Goal: Task Accomplishment & Management: Use online tool/utility

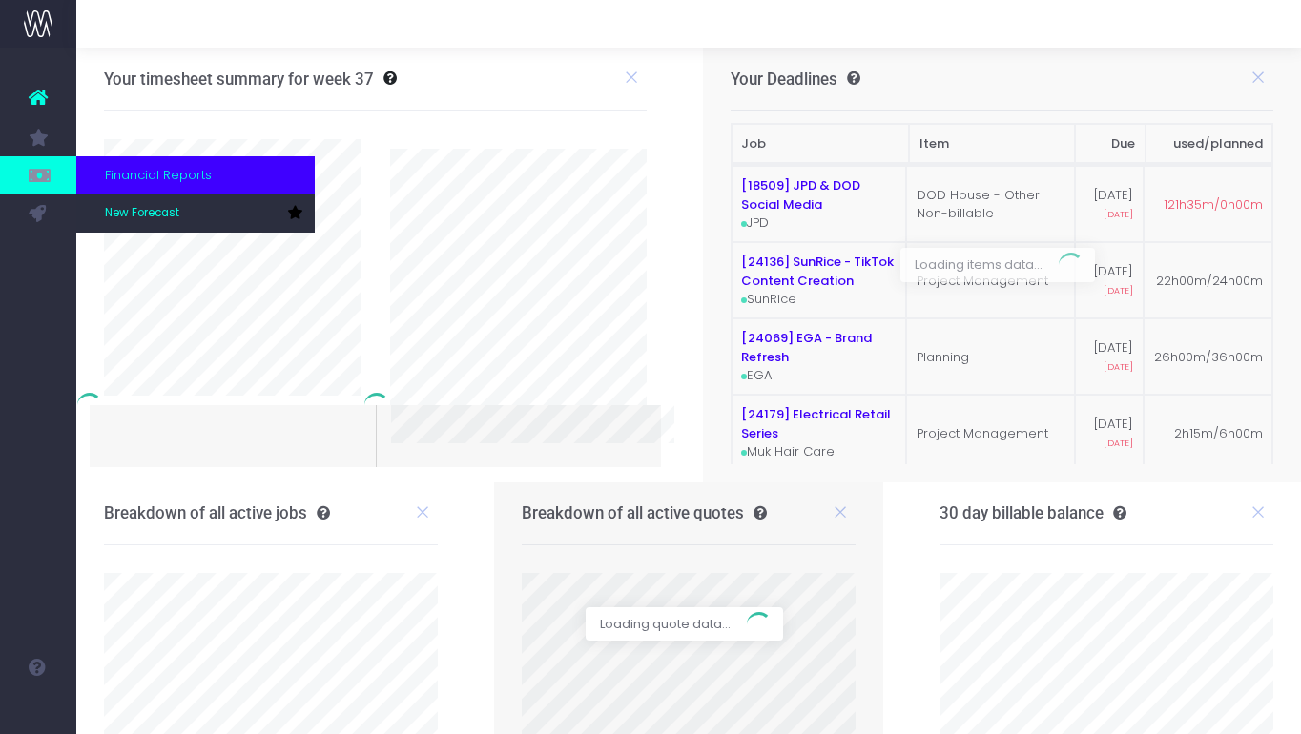
click at [43, 179] on icon at bounding box center [38, 175] width 19 height 21
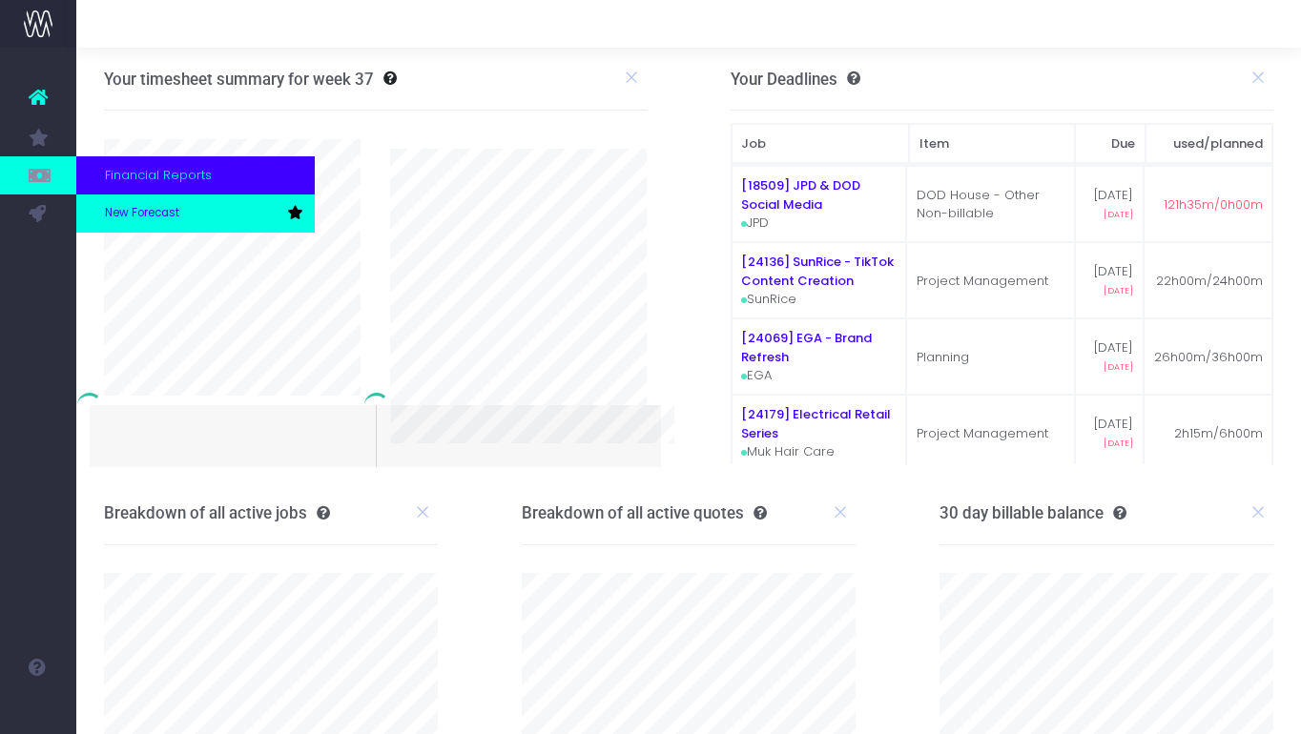
click at [137, 216] on span "New Forecast" at bounding box center [142, 213] width 74 height 17
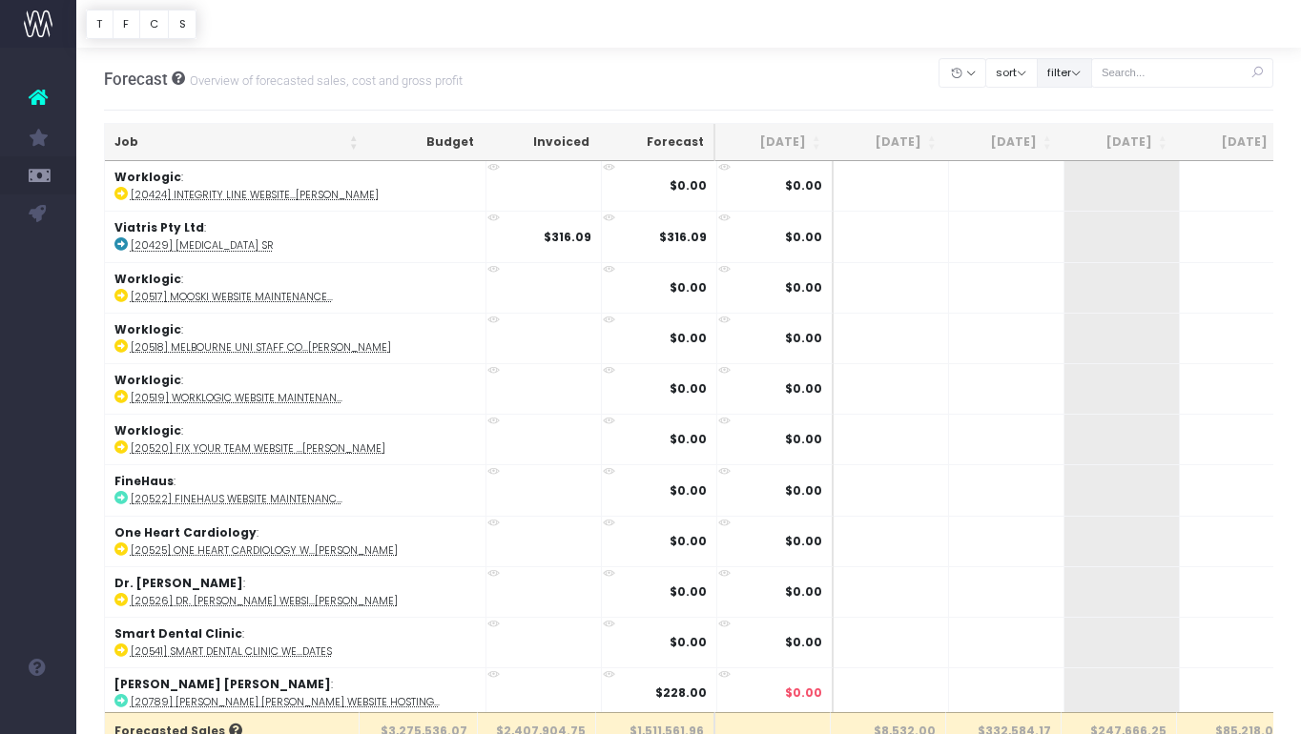
click at [1080, 77] on button "filter" at bounding box center [1064, 73] width 55 height 30
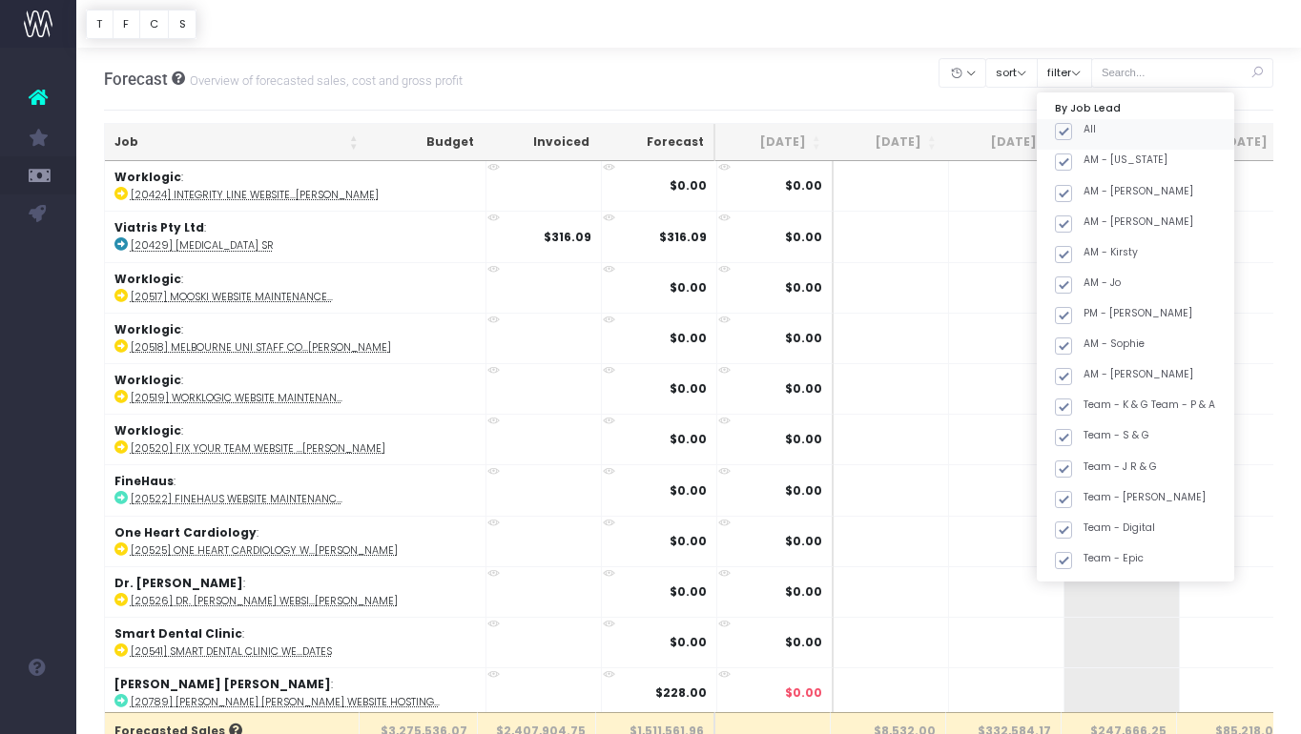
click at [1072, 134] on span at bounding box center [1063, 131] width 17 height 17
click at [1086, 134] on input "All" at bounding box center [1089, 128] width 12 height 12
checkbox input "false"
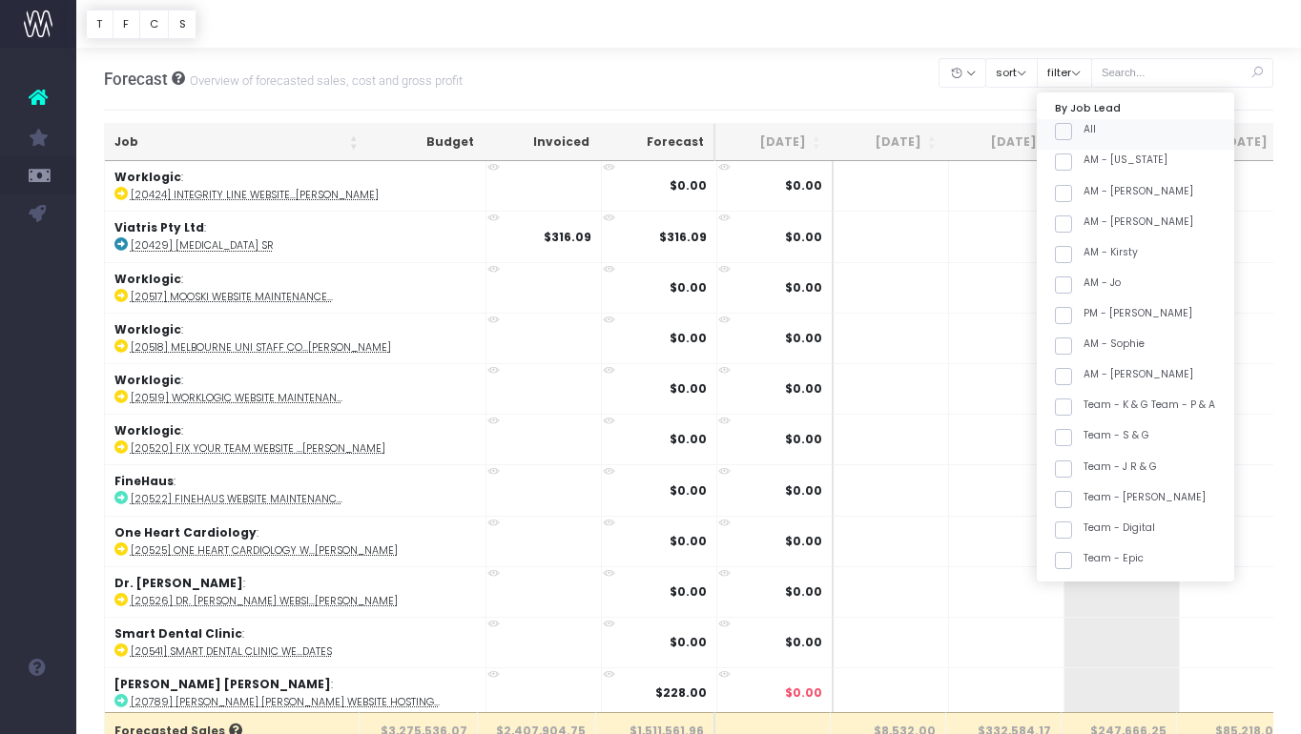
checkbox input "false"
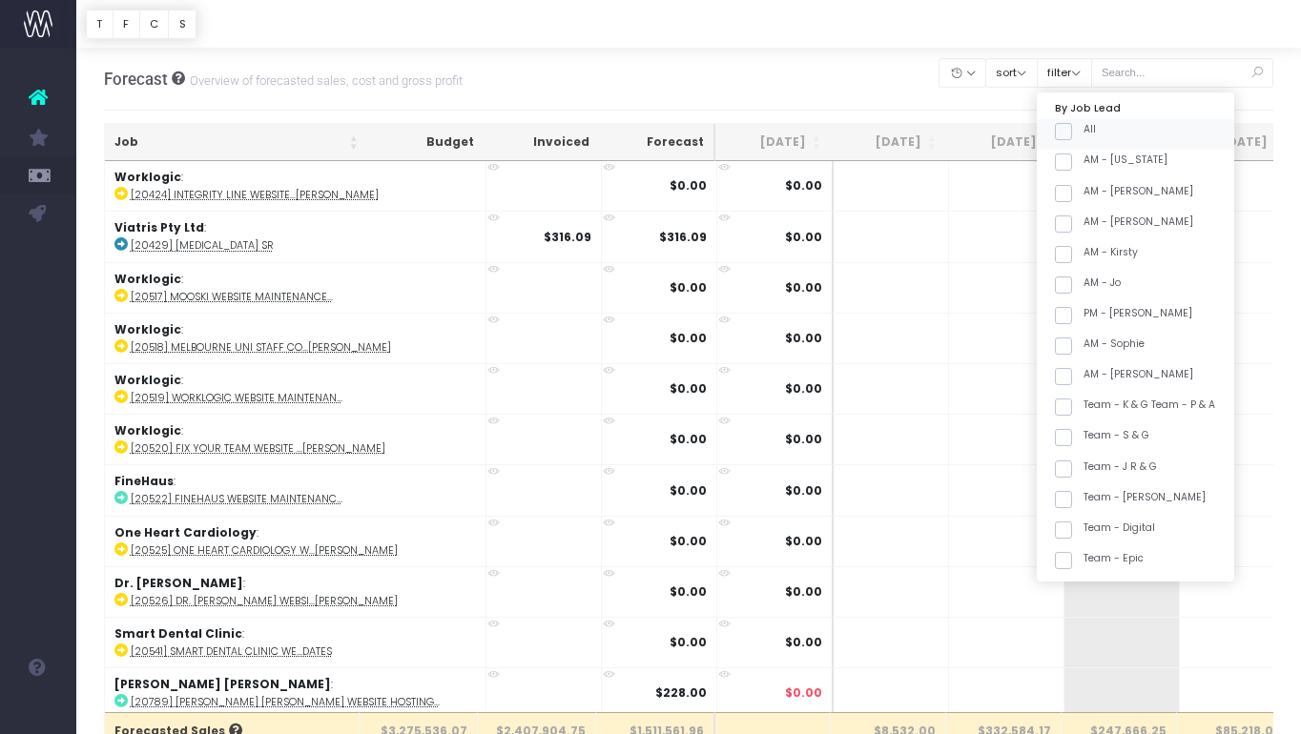
checkbox input "false"
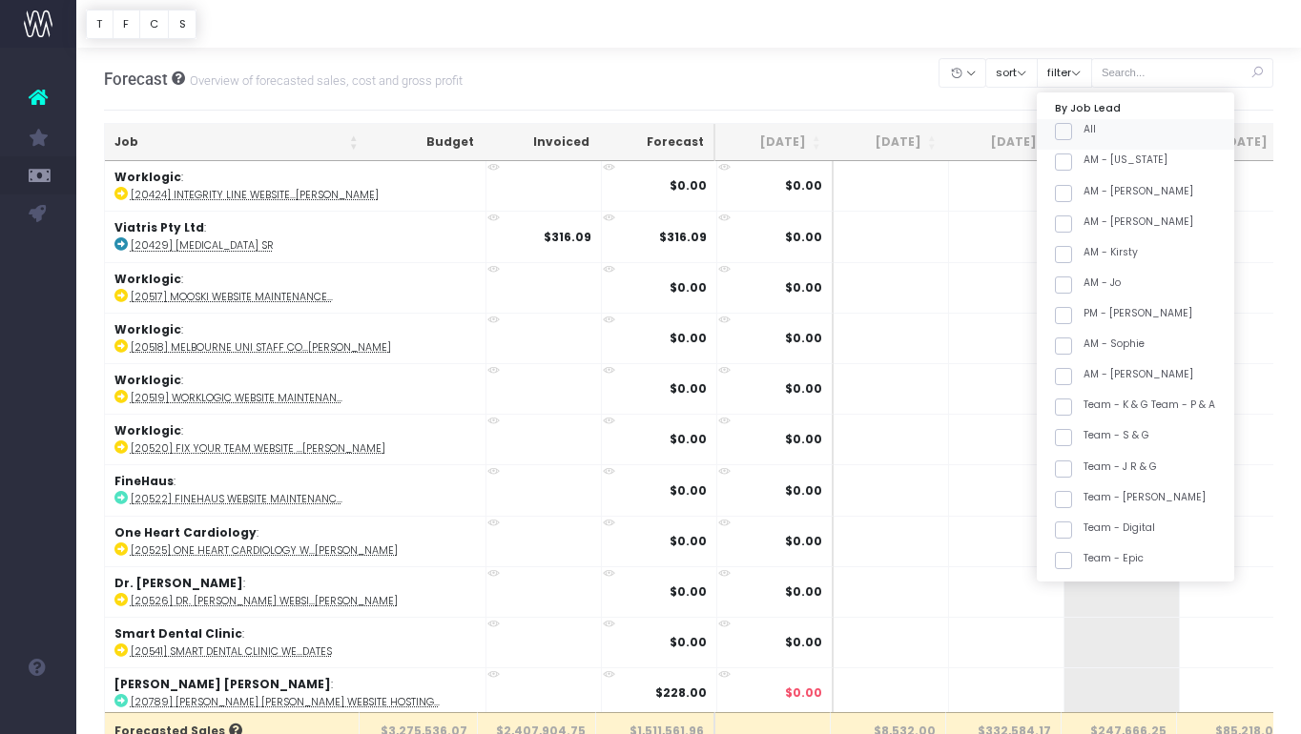
checkbox input "false"
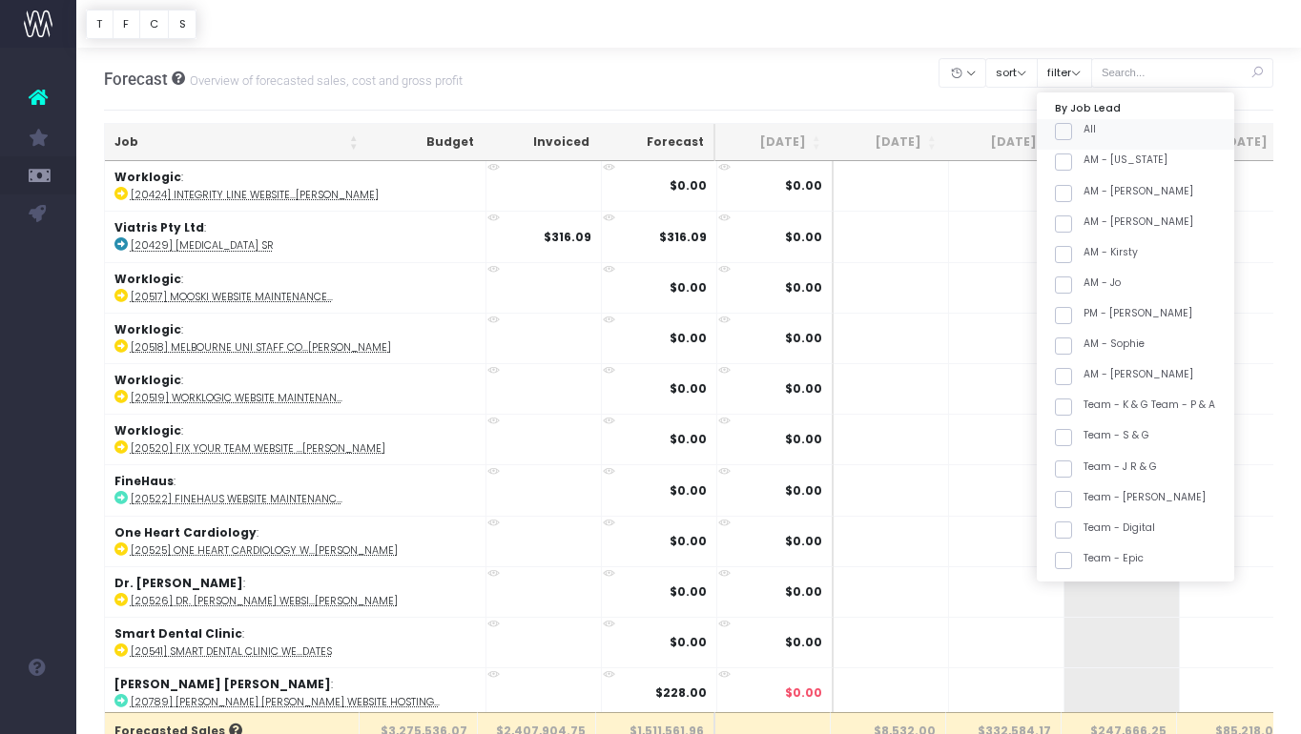
checkbox input "false"
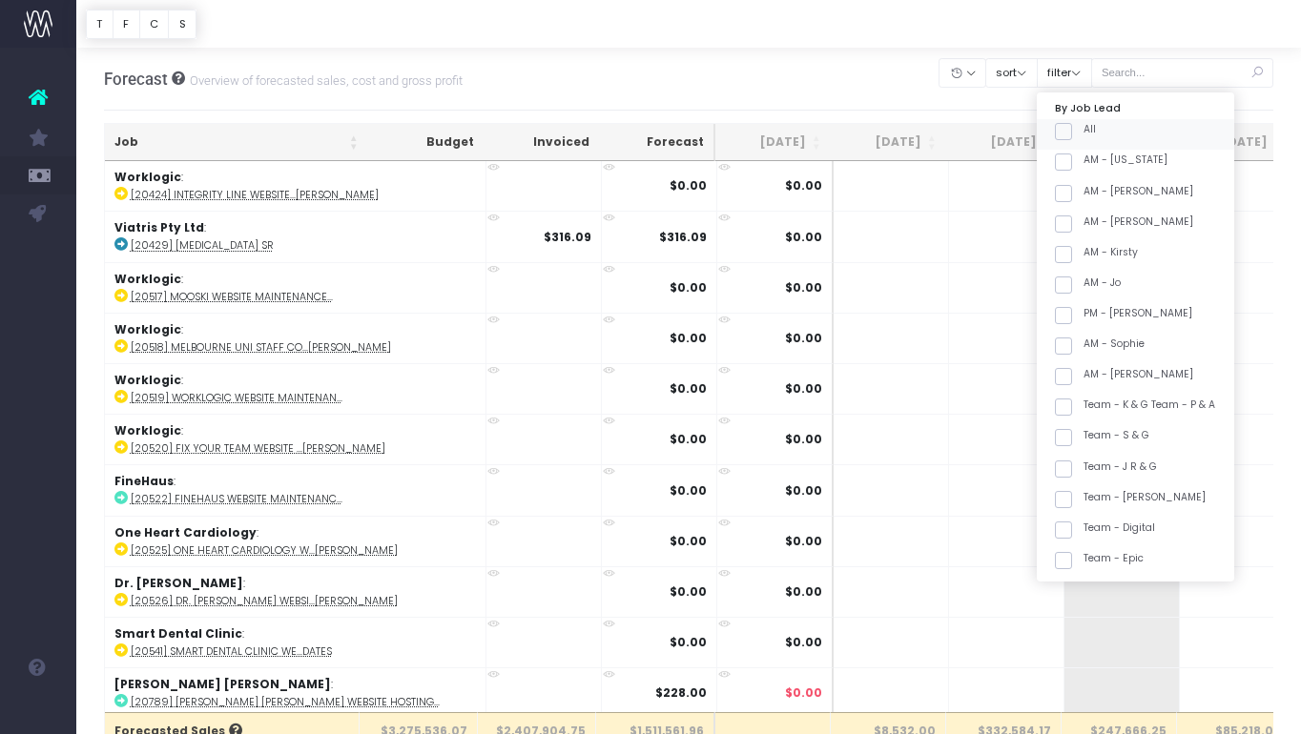
checkbox input "false"
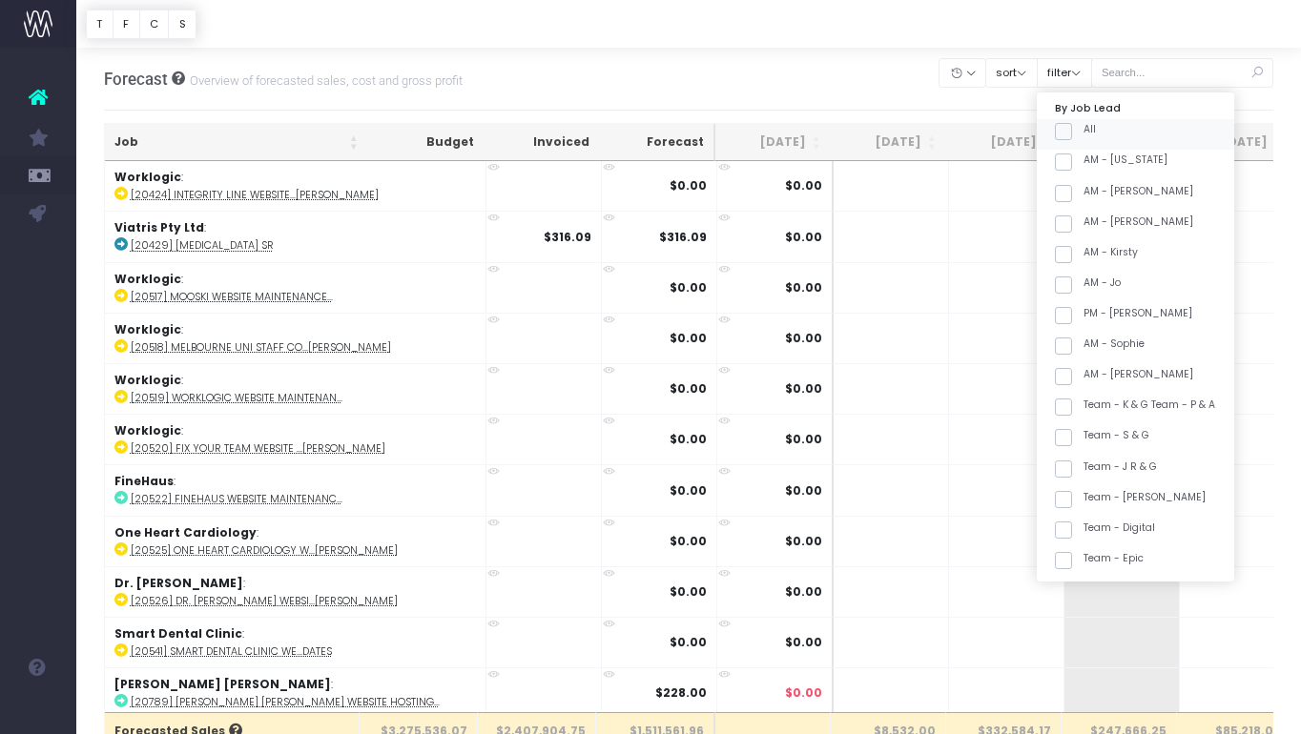
checkbox input "false"
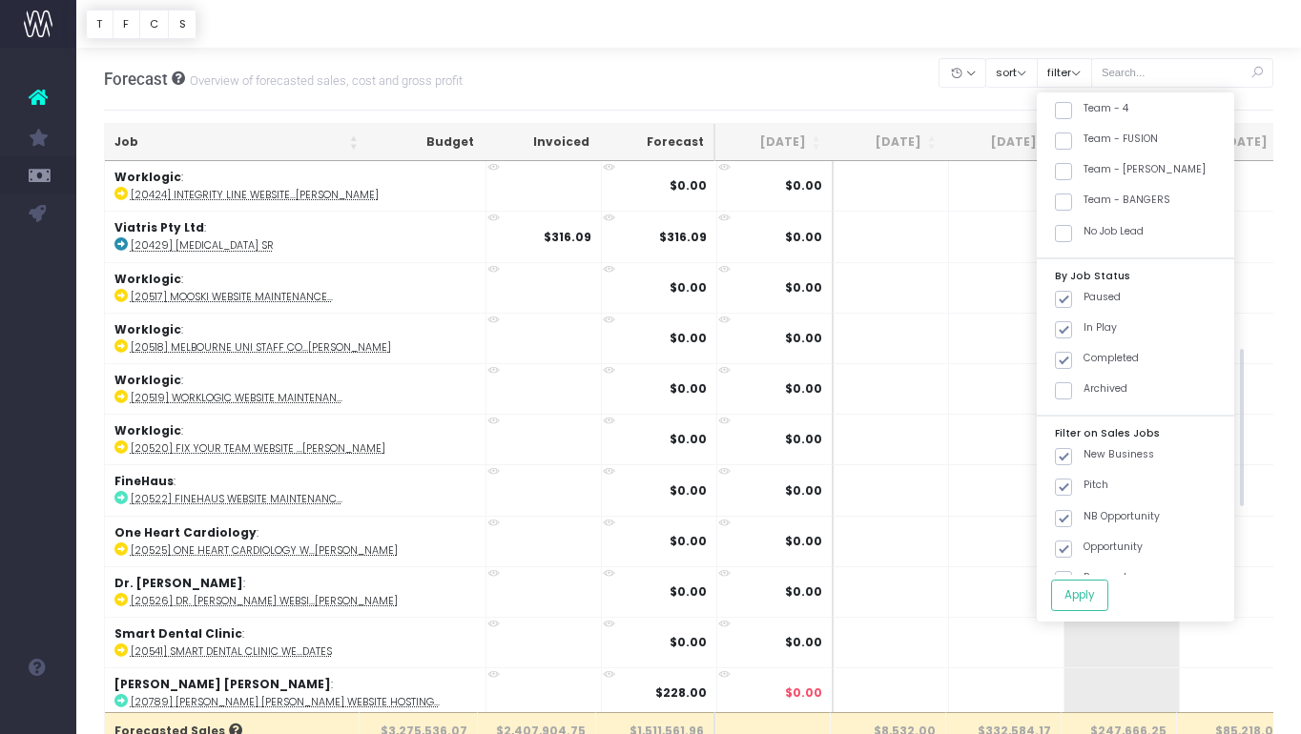
scroll to position [780, 0]
click at [1131, 170] on label "Team - [PERSON_NAME]" at bounding box center [1130, 176] width 151 height 15
click at [1096, 170] on input "Team - [PERSON_NAME]" at bounding box center [1089, 175] width 12 height 12
checkbox input "true"
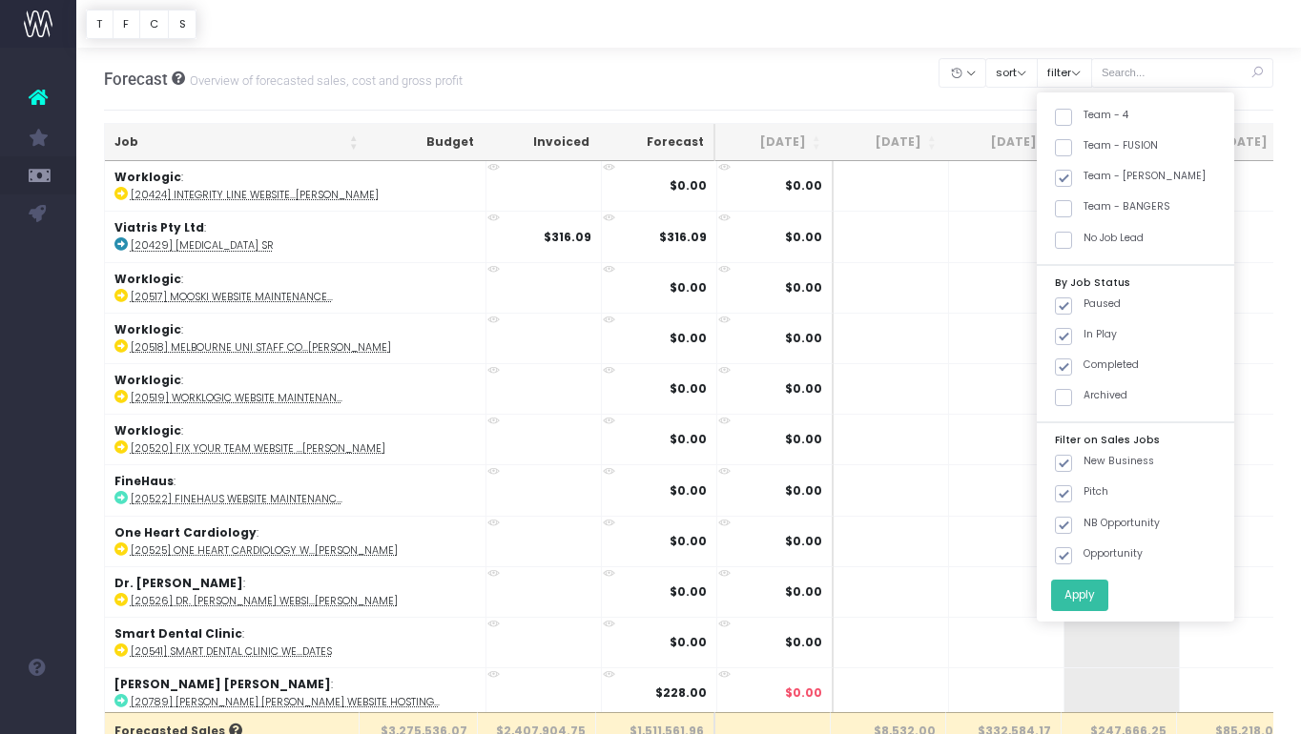
click at [1107, 586] on button "Apply" at bounding box center [1079, 595] width 57 height 31
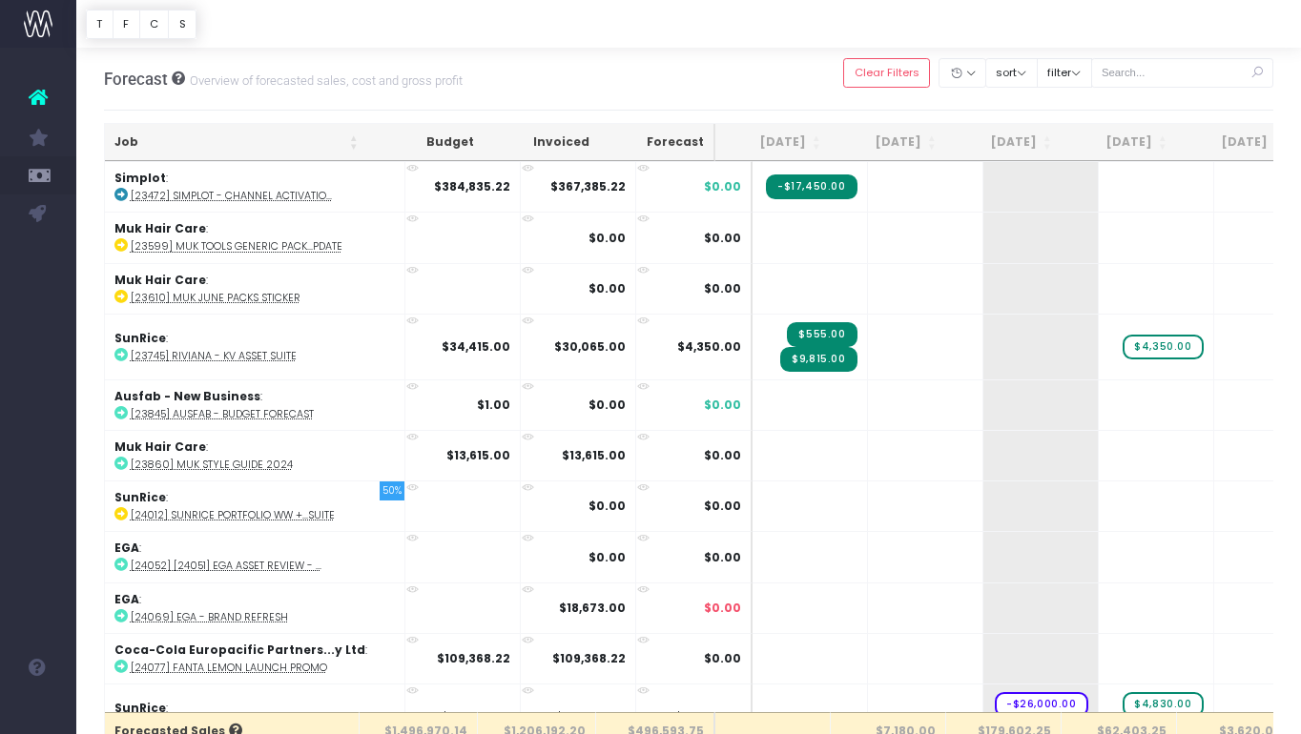
click at [241, 142] on th "Job" at bounding box center [236, 142] width 263 height 37
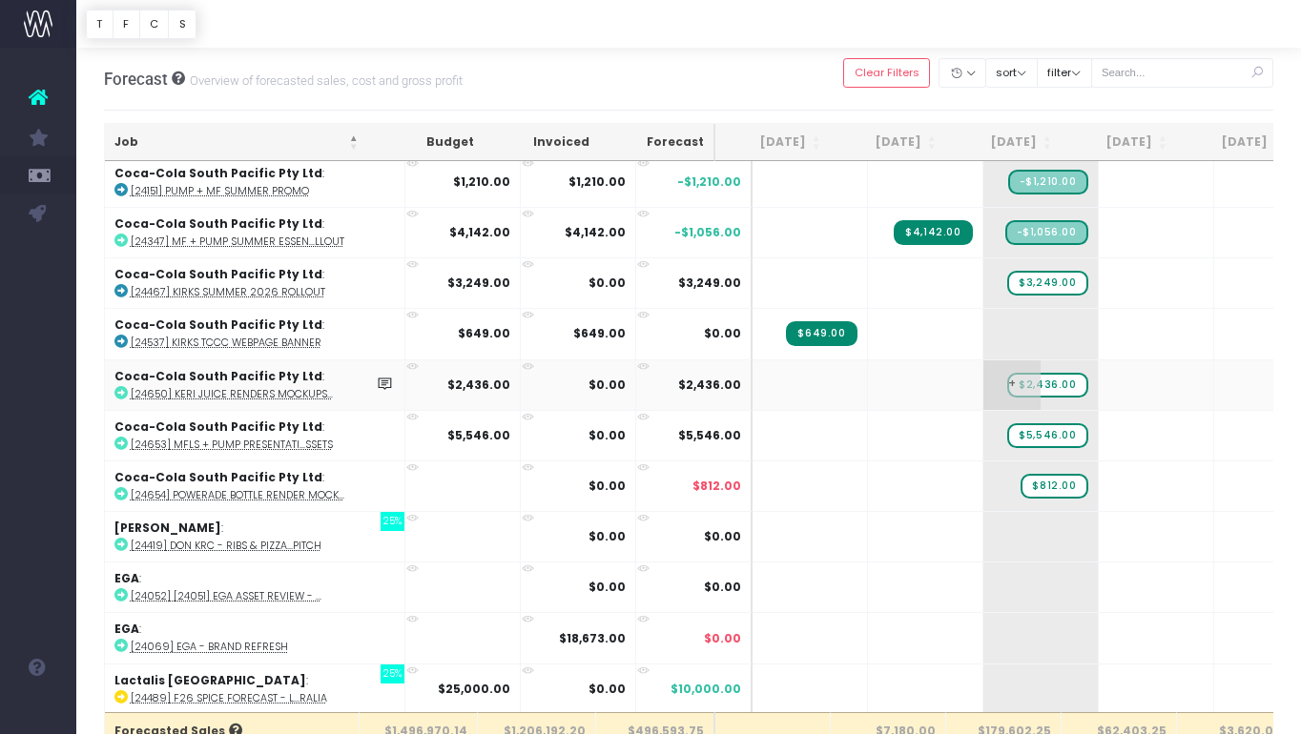
scroll to position [481, 0]
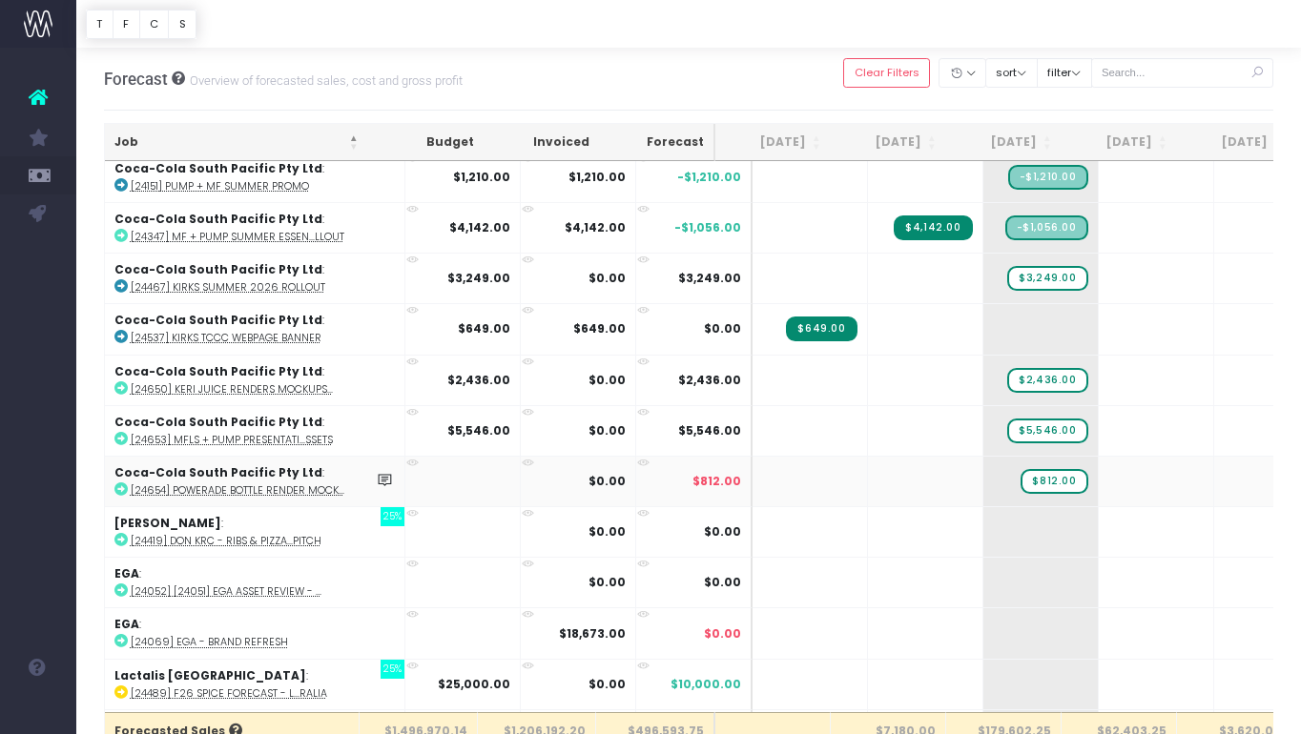
click at [290, 484] on abbr "[24654] Powerade Bottle Render Mock..." at bounding box center [238, 491] width 214 height 14
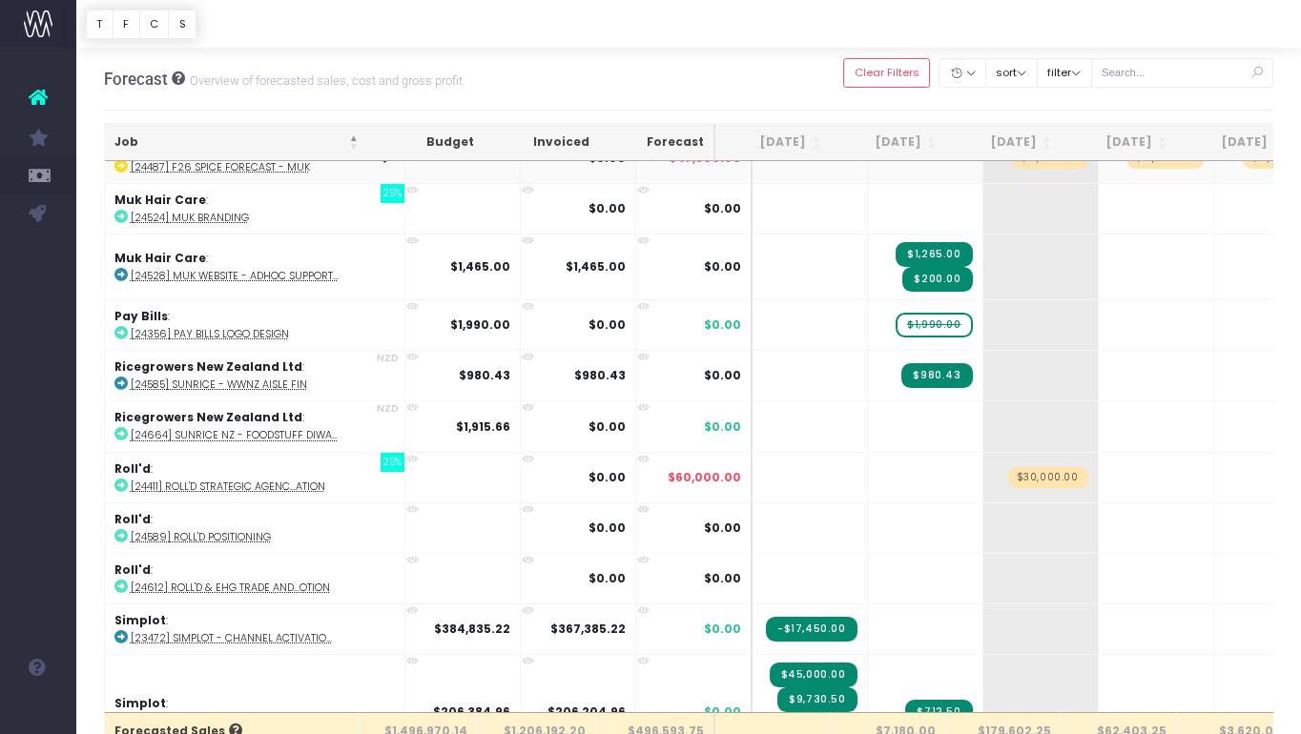
scroll to position [1566, 0]
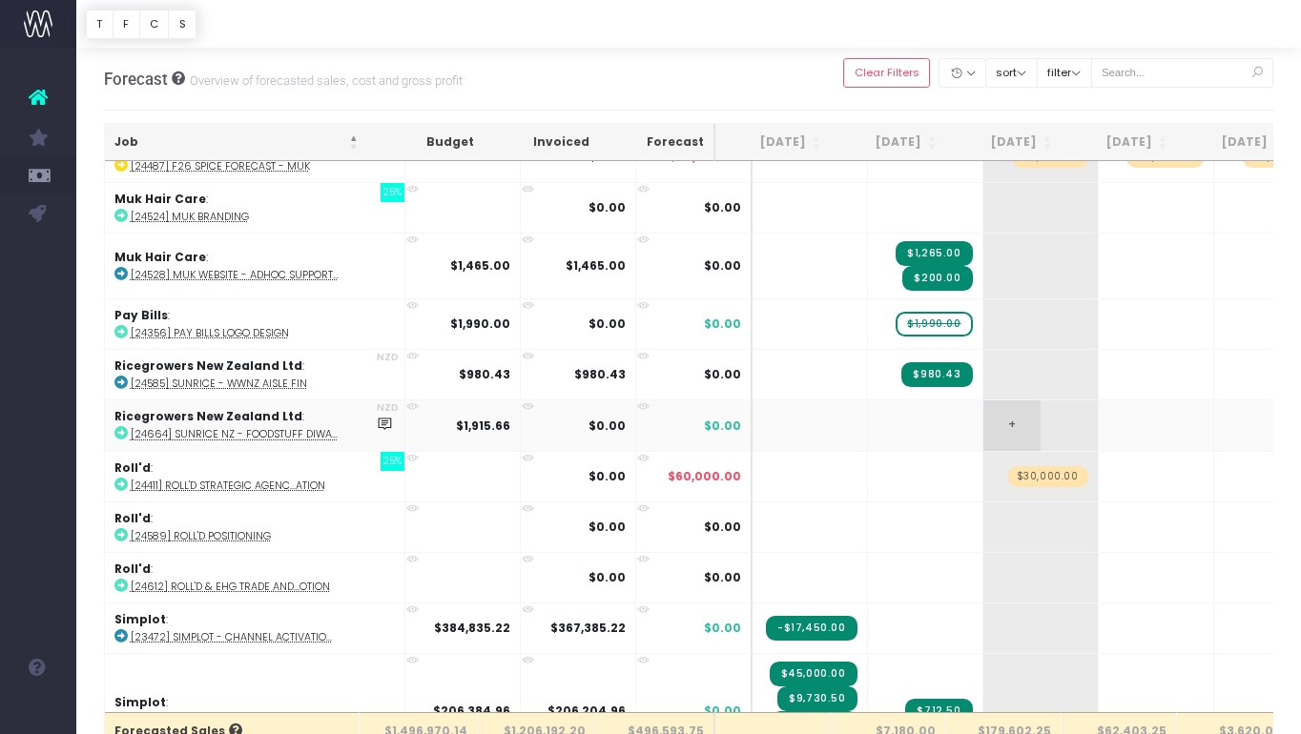
click at [984, 420] on span "+" at bounding box center [1011, 426] width 57 height 50
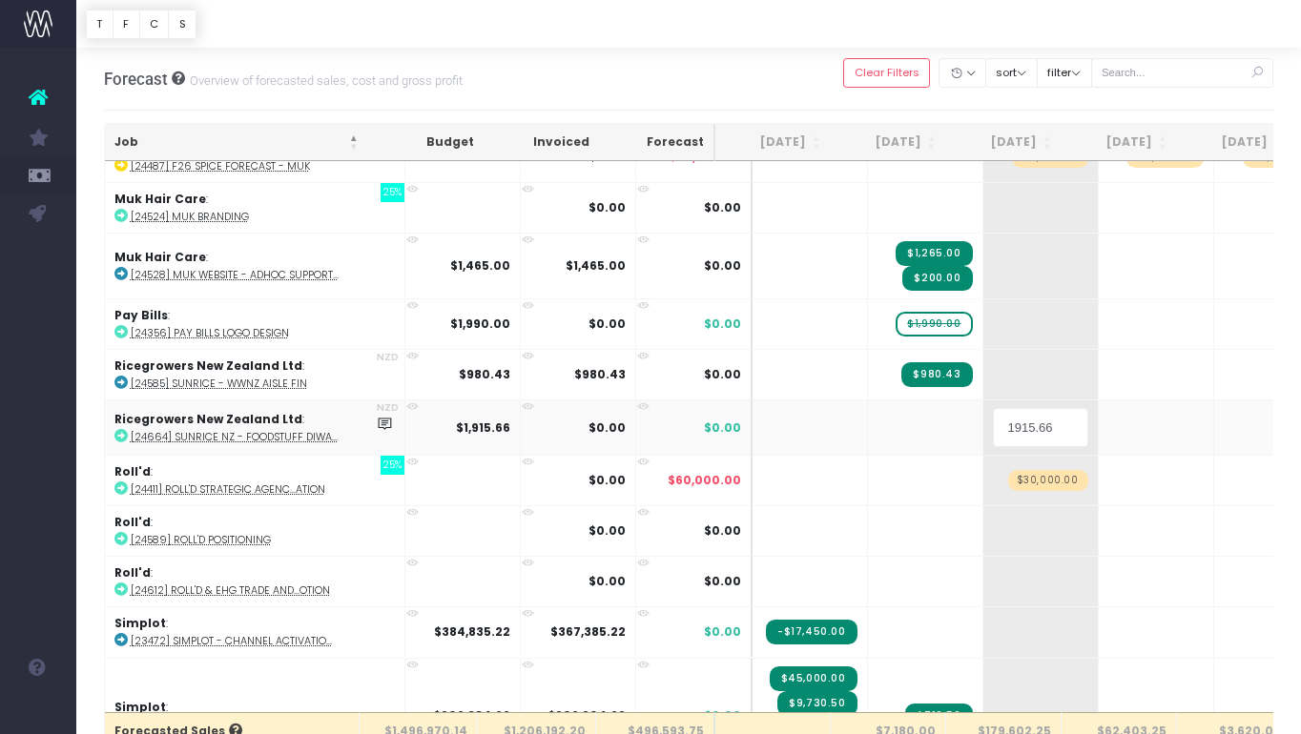
click at [1027, 423] on input "1915.66" at bounding box center [1040, 427] width 95 height 38
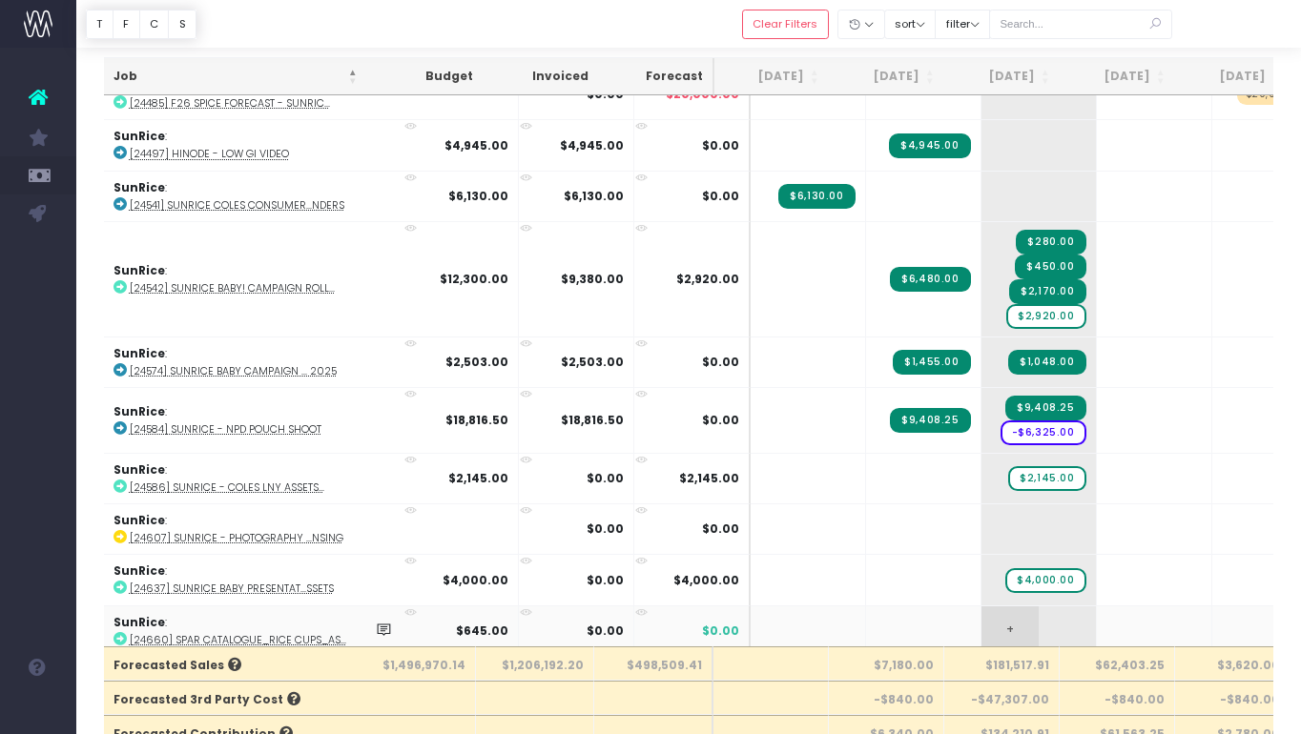
scroll to position [0, 1]
click at [982, 620] on span "+" at bounding box center [1010, 632] width 57 height 50
click at [1009, 620] on input "645" at bounding box center [1039, 633] width 95 height 38
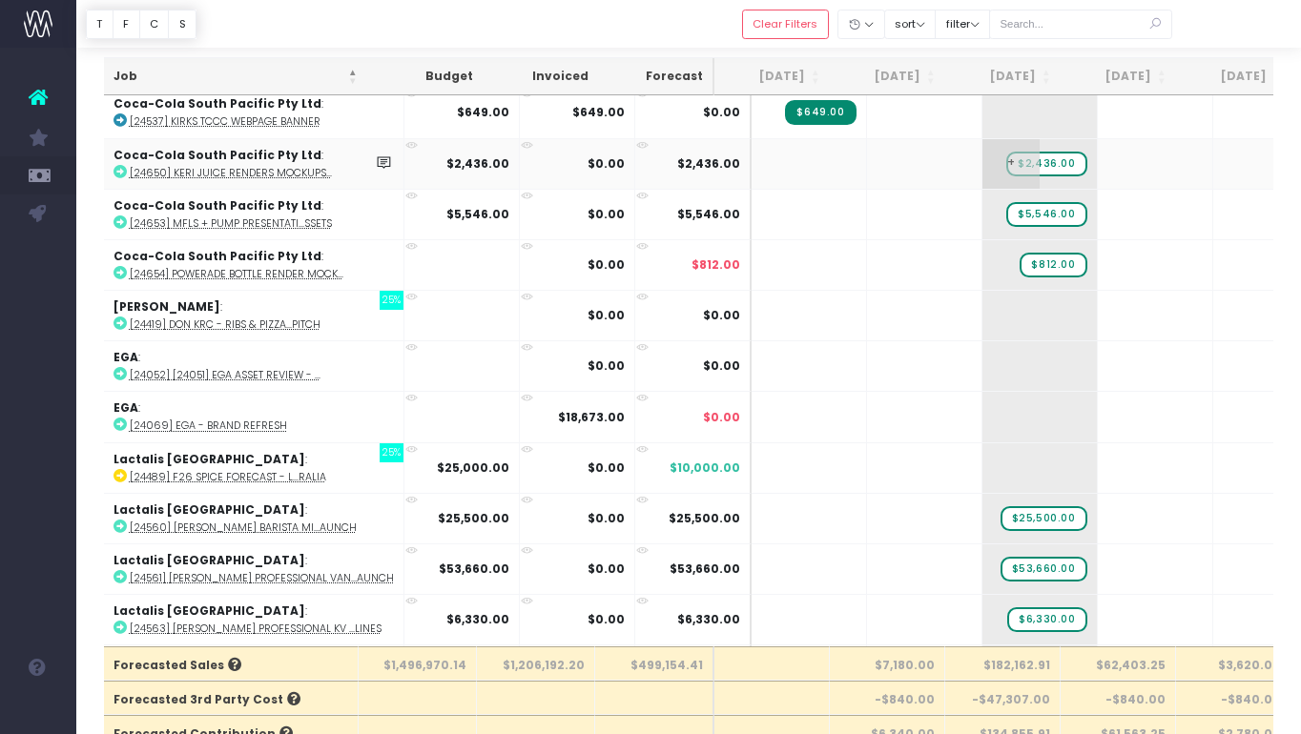
scroll to position [505, 1]
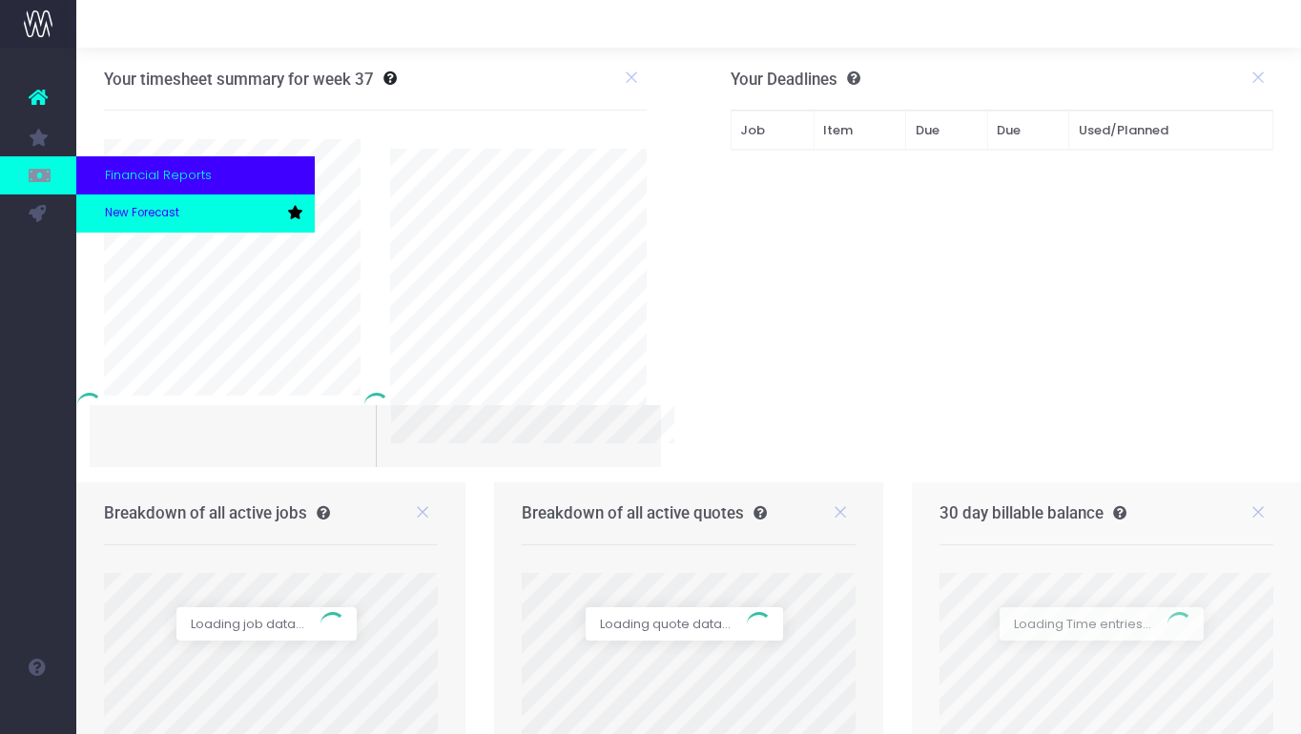
click at [102, 207] on link "New Forecast" at bounding box center [195, 214] width 238 height 38
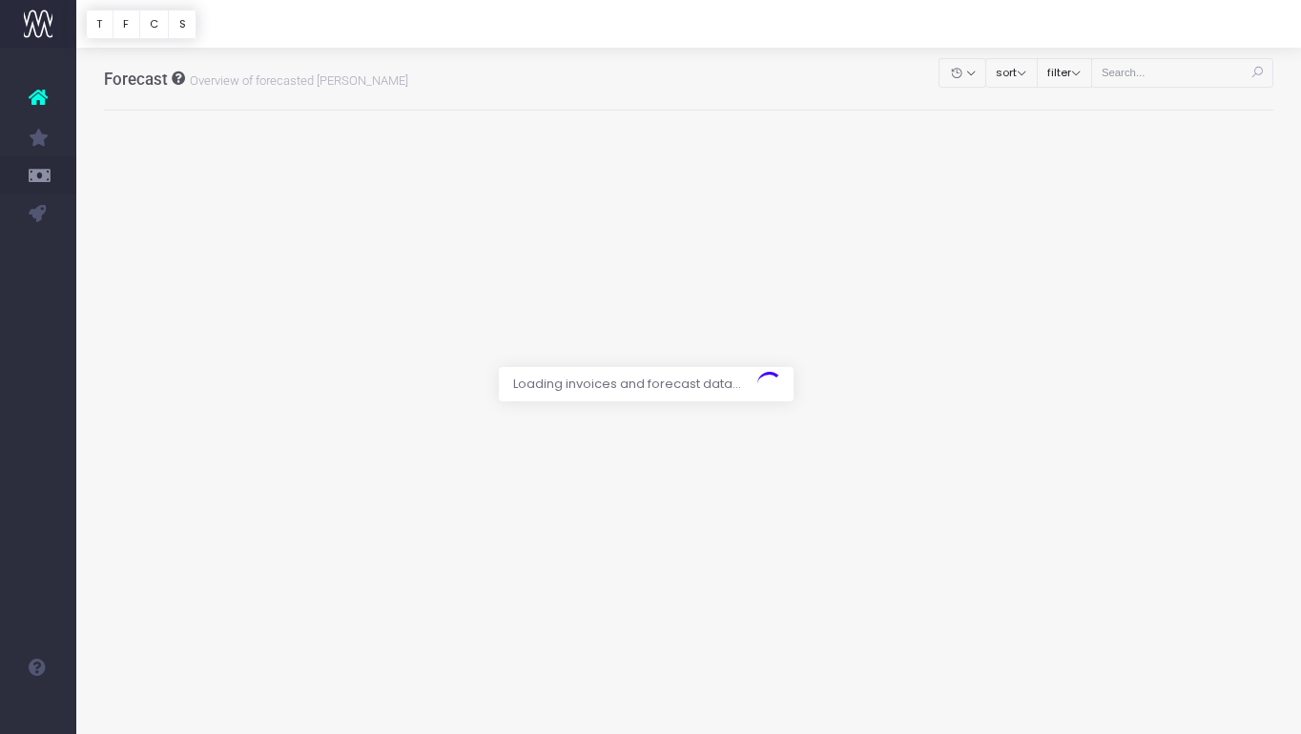
click at [1094, 73] on div at bounding box center [650, 367] width 1301 height 734
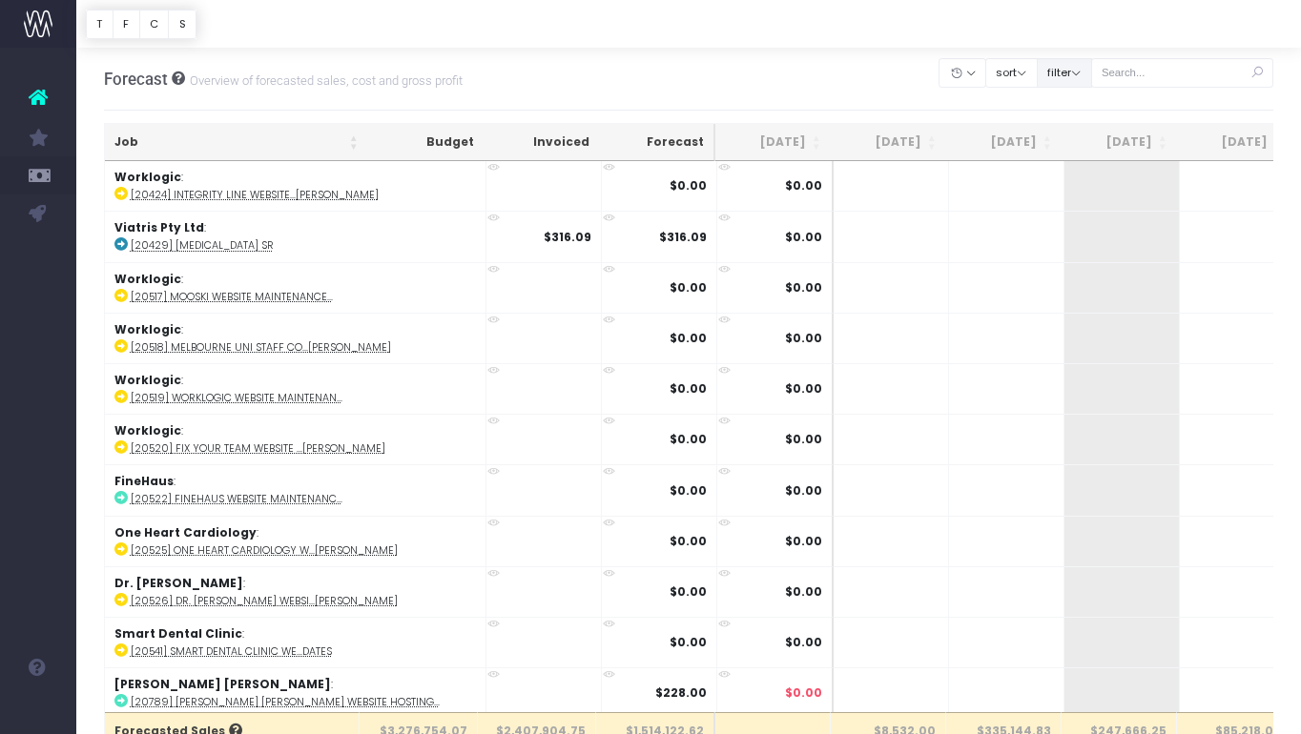
click at [1092, 69] on button "filter" at bounding box center [1064, 73] width 55 height 30
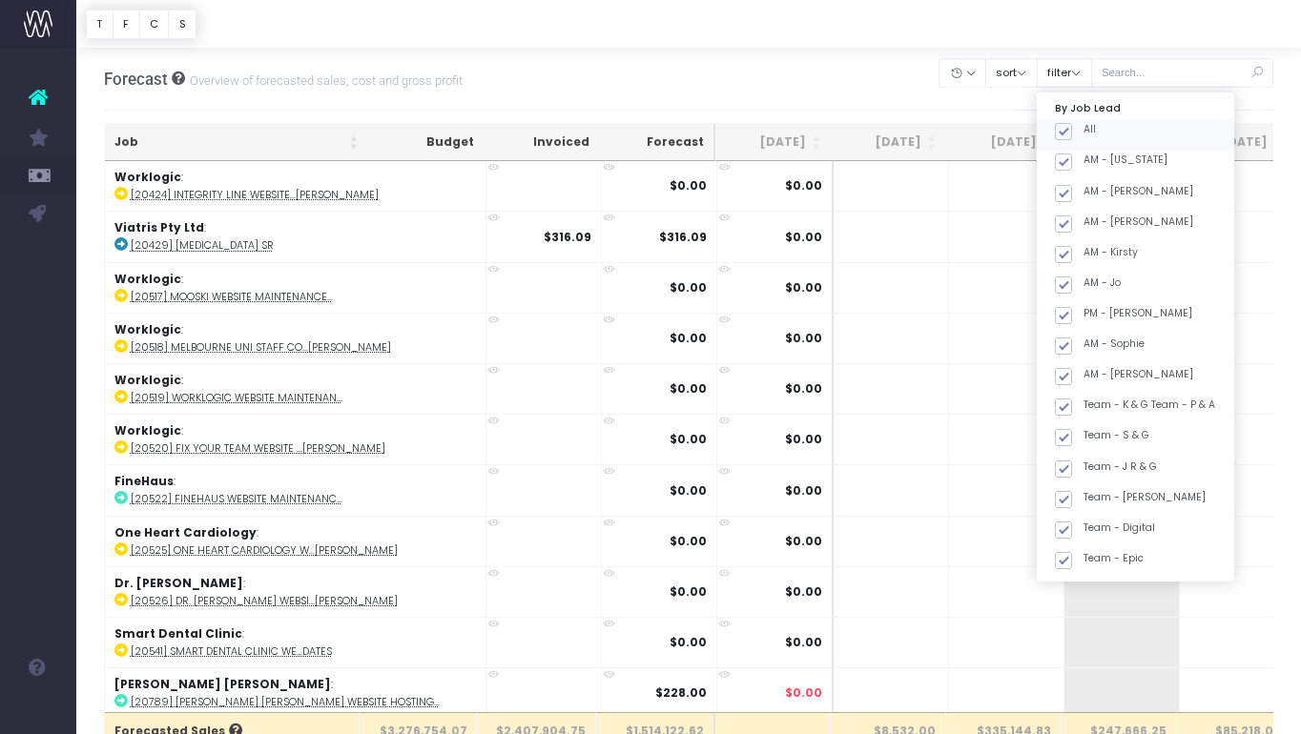
click at [1072, 131] on span at bounding box center [1063, 131] width 17 height 17
click at [1085, 131] on input "All" at bounding box center [1089, 128] width 12 height 12
checkbox input "false"
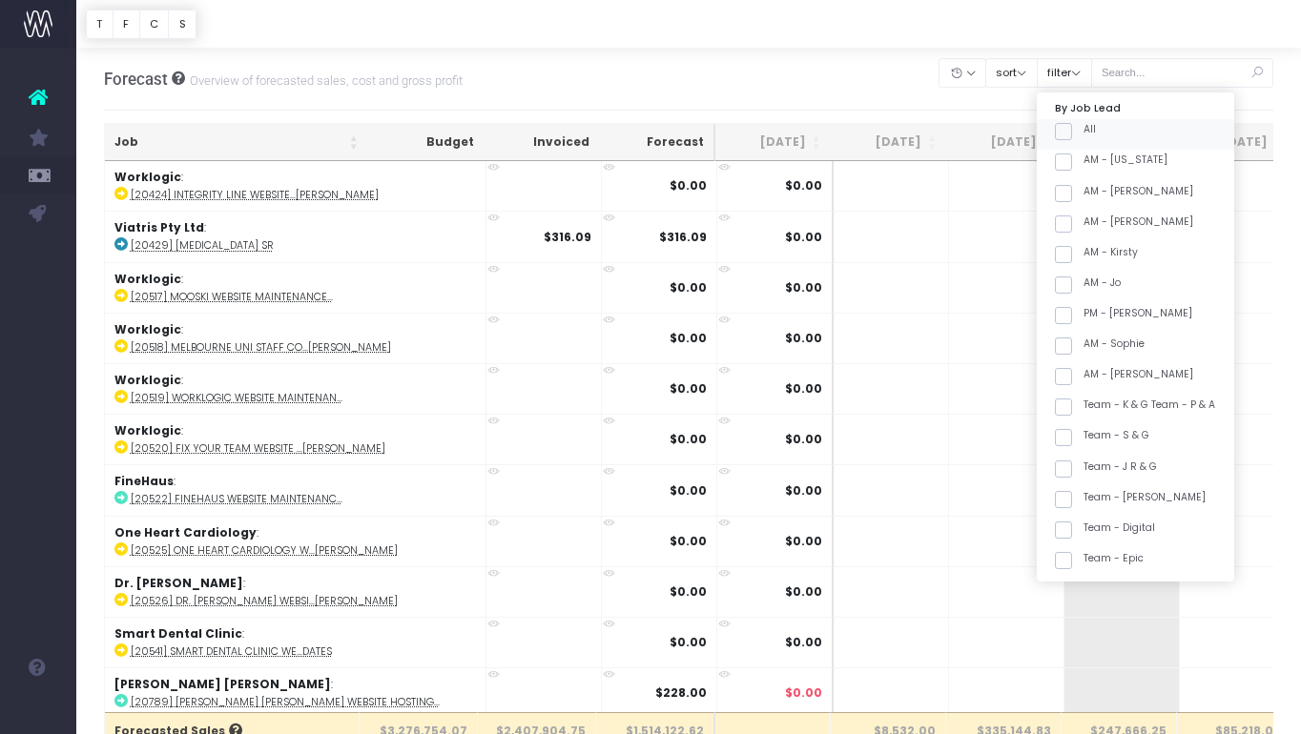
checkbox input "false"
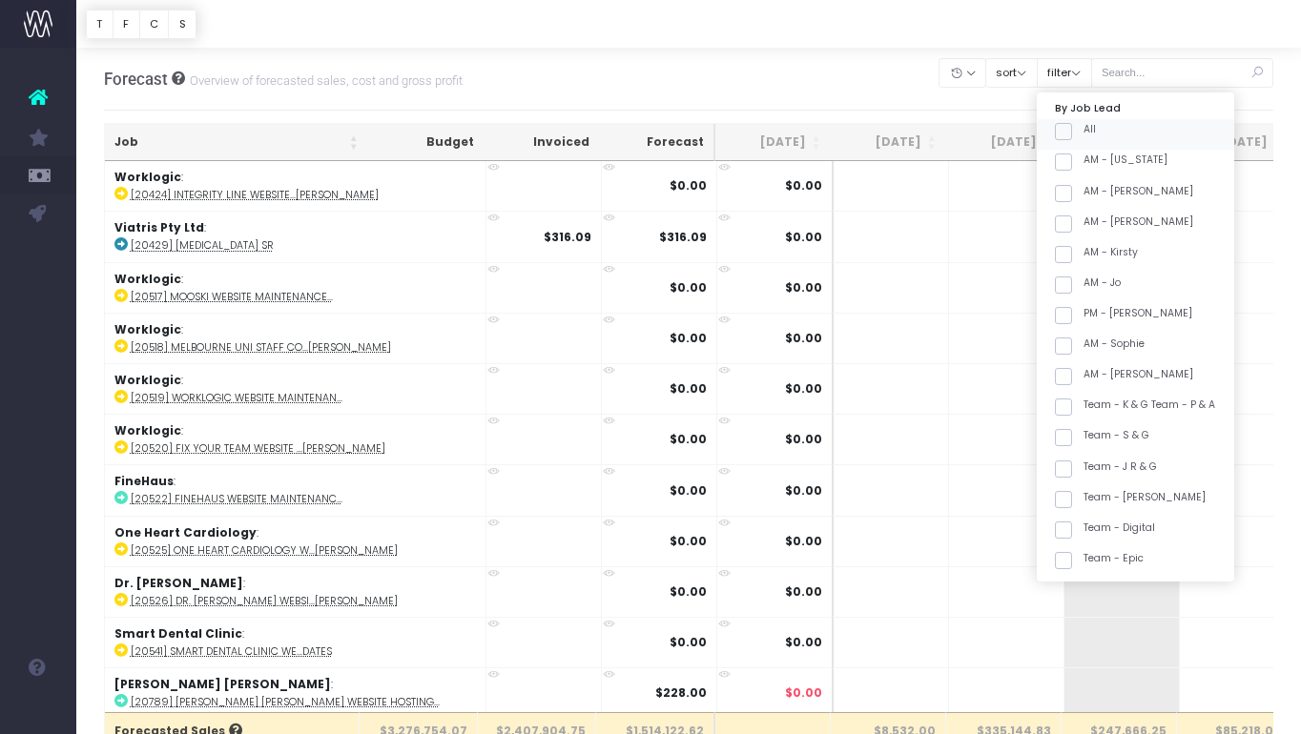
checkbox input "false"
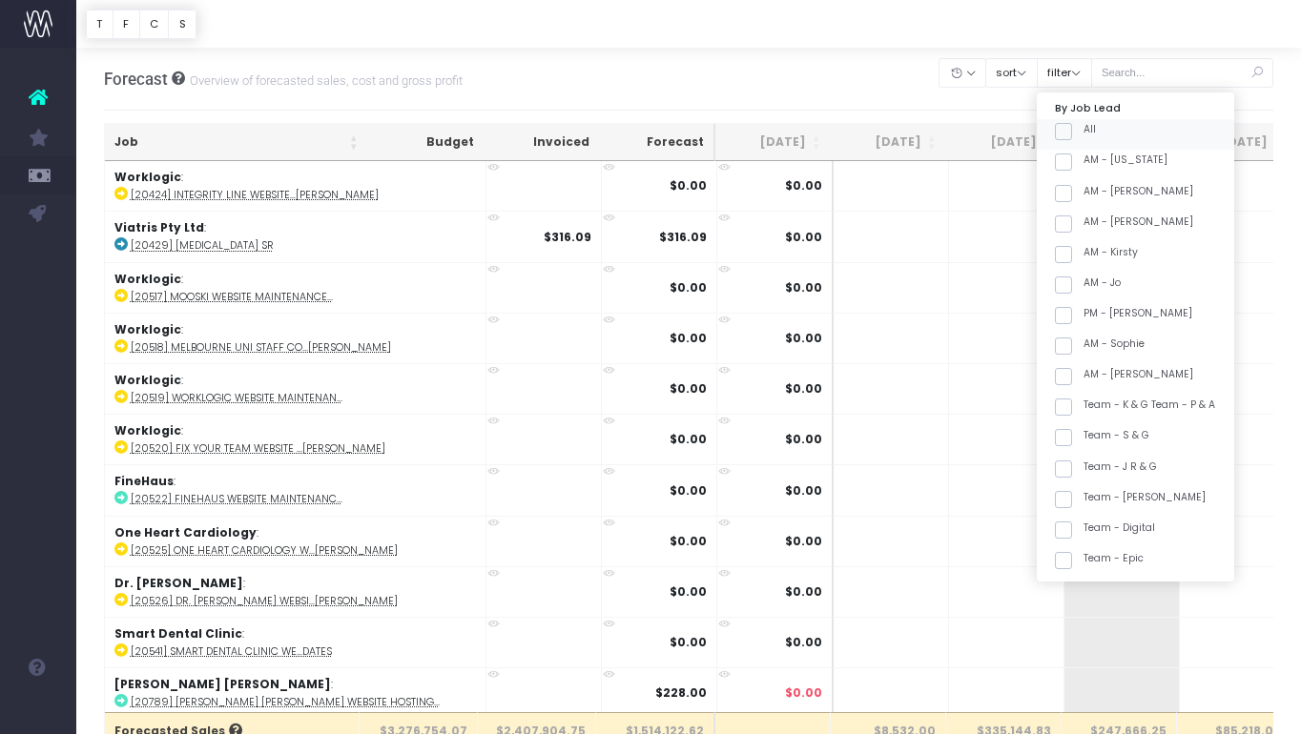
checkbox input "false"
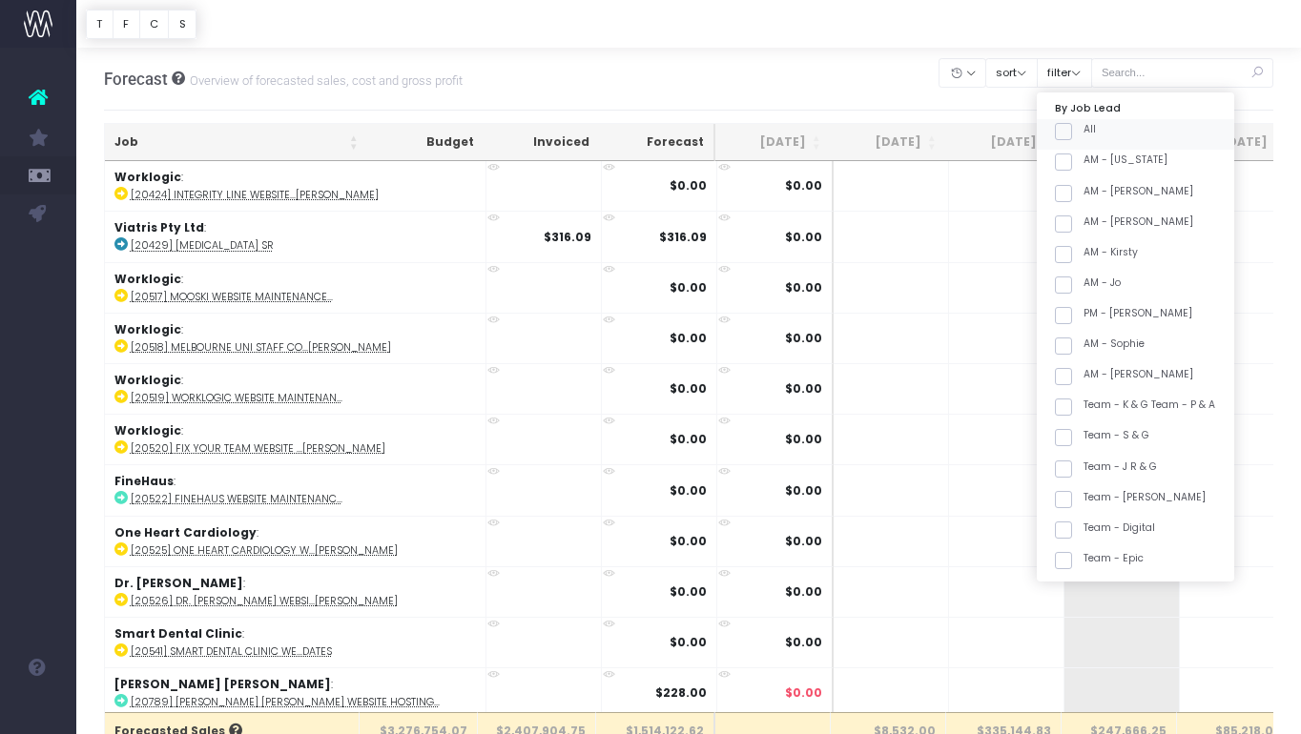
checkbox input "false"
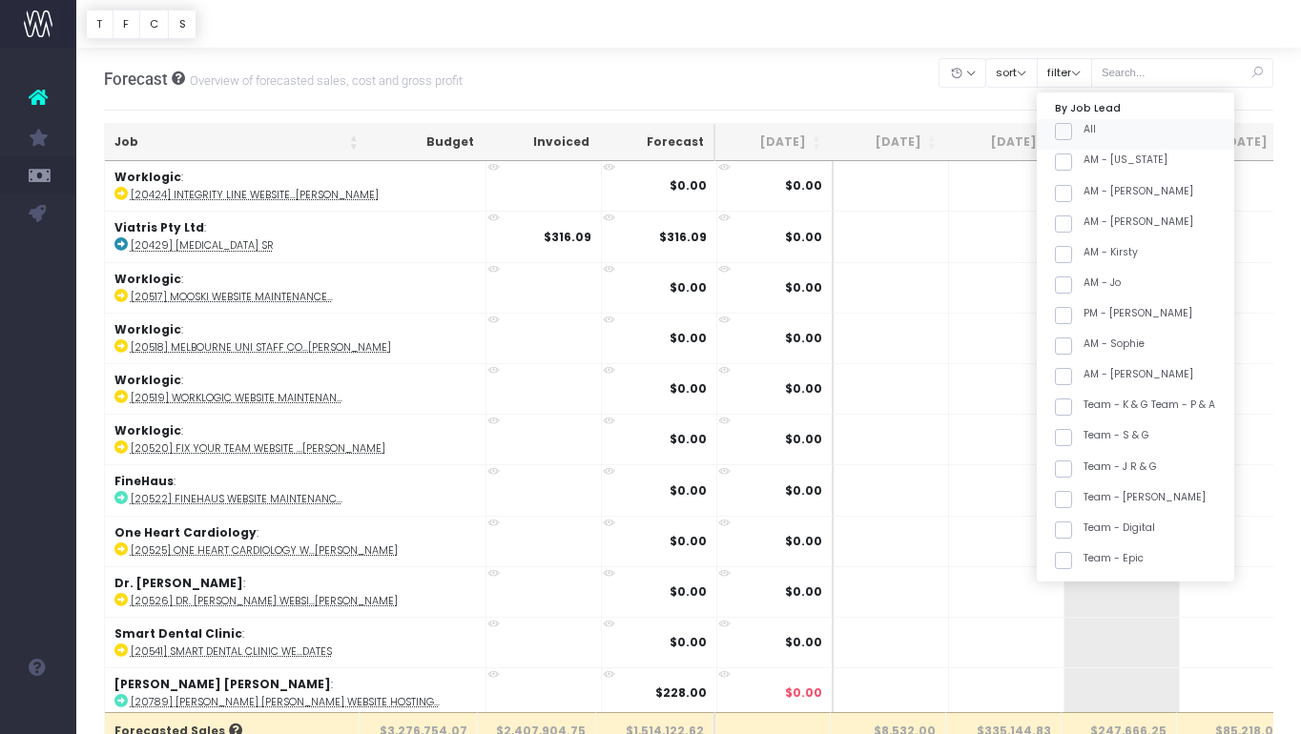
checkbox input "false"
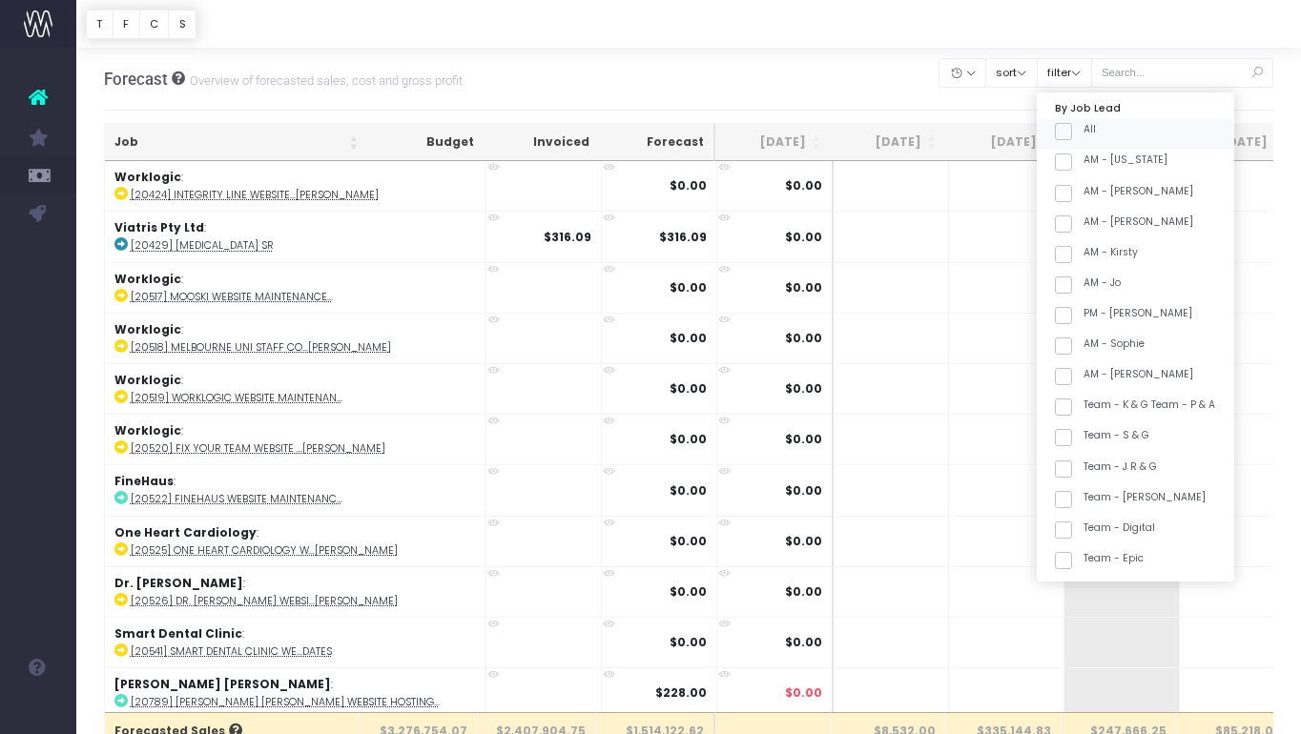
checkbox input "false"
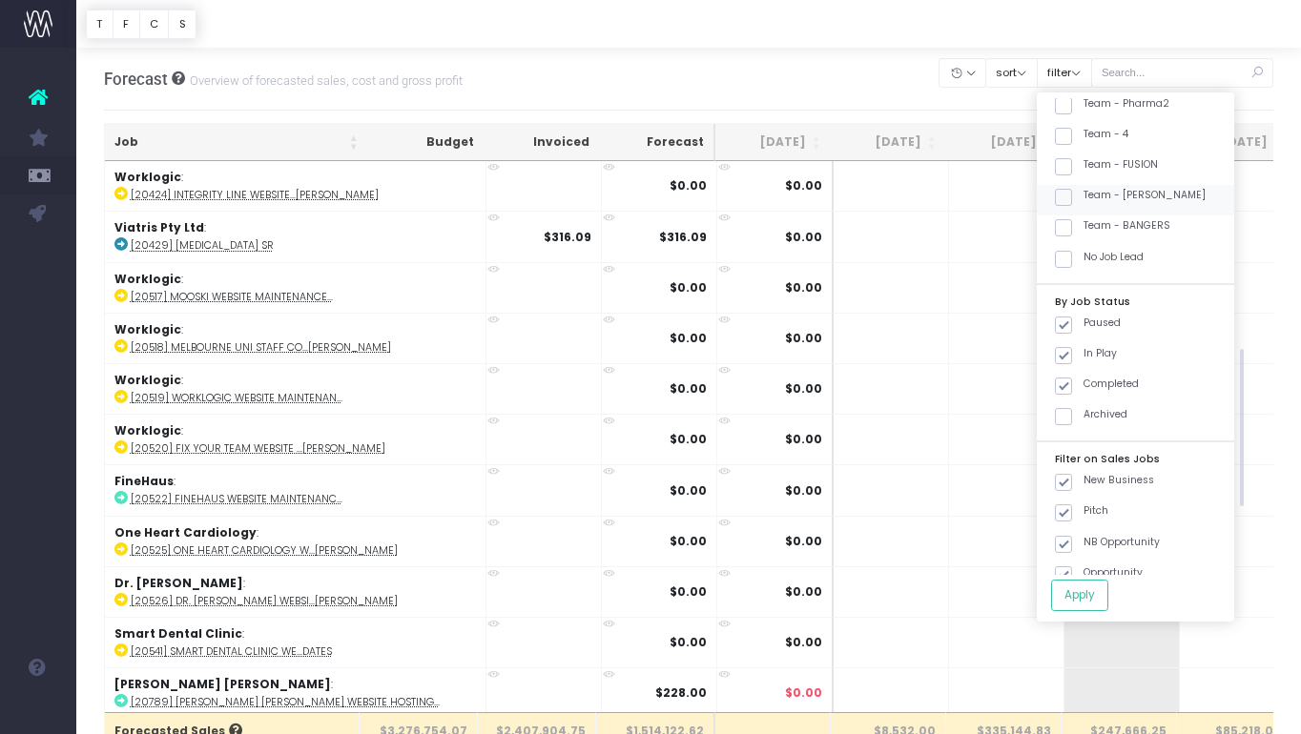
scroll to position [761, 0]
click at [1155, 193] on label "Team - [PERSON_NAME]" at bounding box center [1130, 195] width 151 height 15
click at [1096, 193] on input "Team - [PERSON_NAME]" at bounding box center [1089, 194] width 12 height 12
checkbox input "true"
click at [1099, 594] on button "Apply" at bounding box center [1079, 595] width 57 height 31
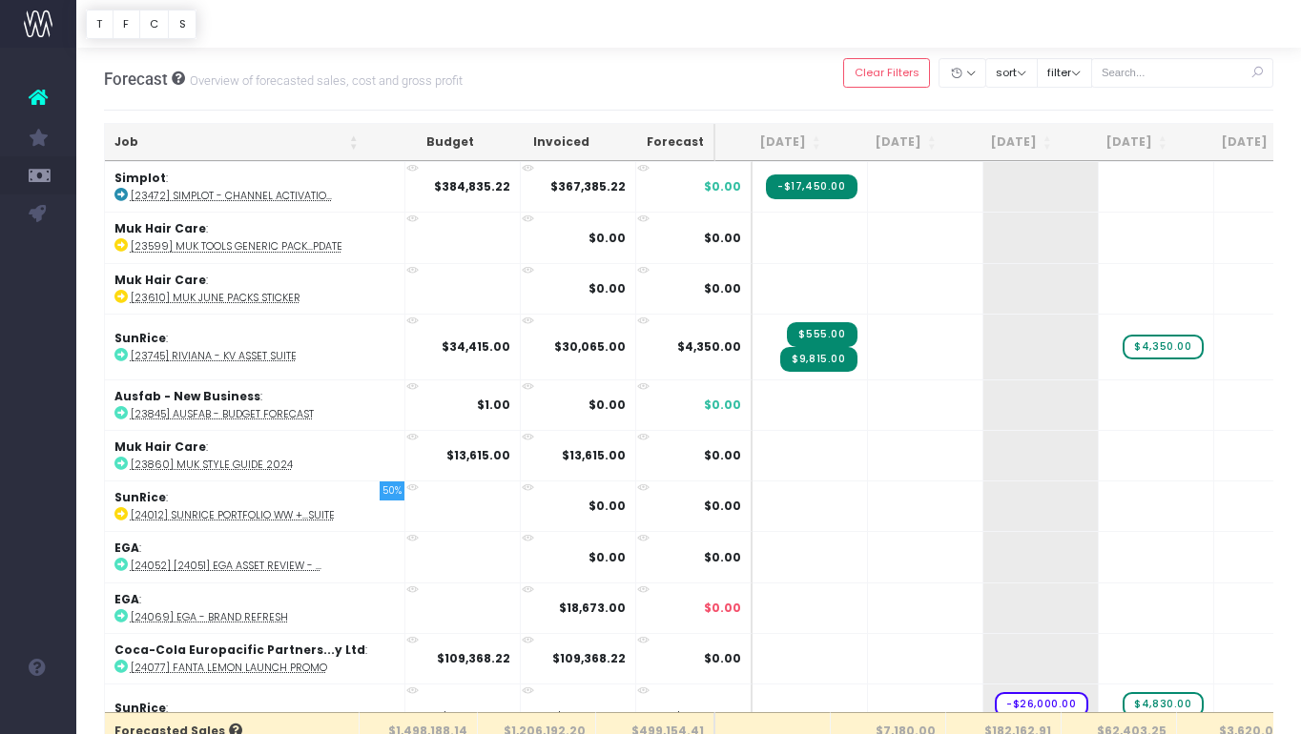
click at [232, 150] on th "Job" at bounding box center [236, 142] width 263 height 37
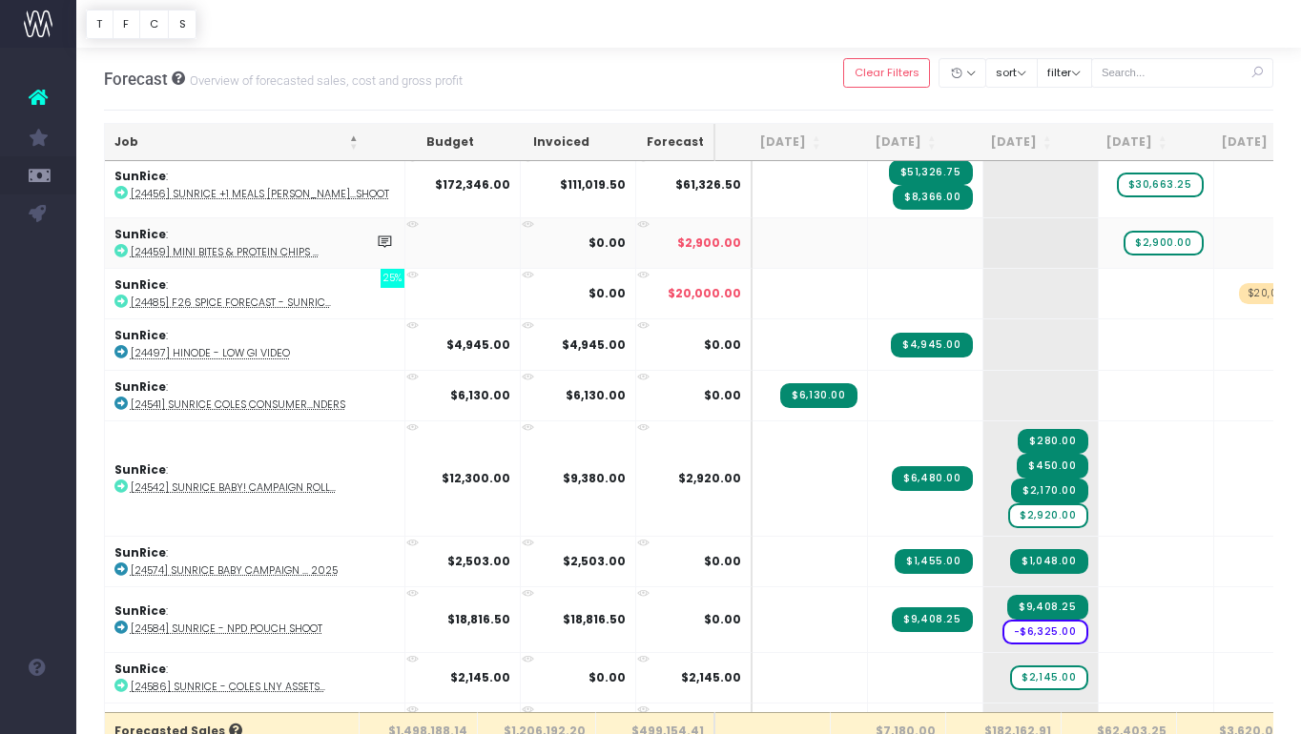
scroll to position [3127, 0]
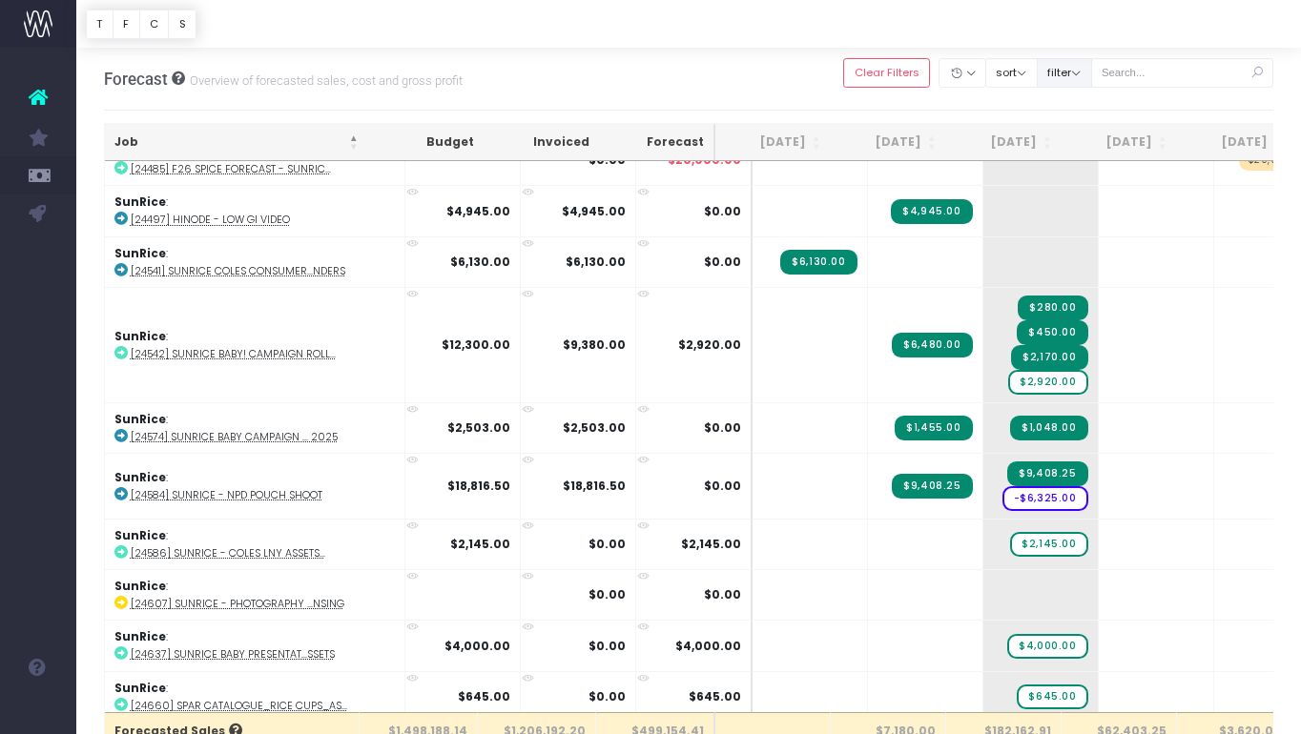
click at [1092, 63] on button "filter" at bounding box center [1064, 73] width 55 height 30
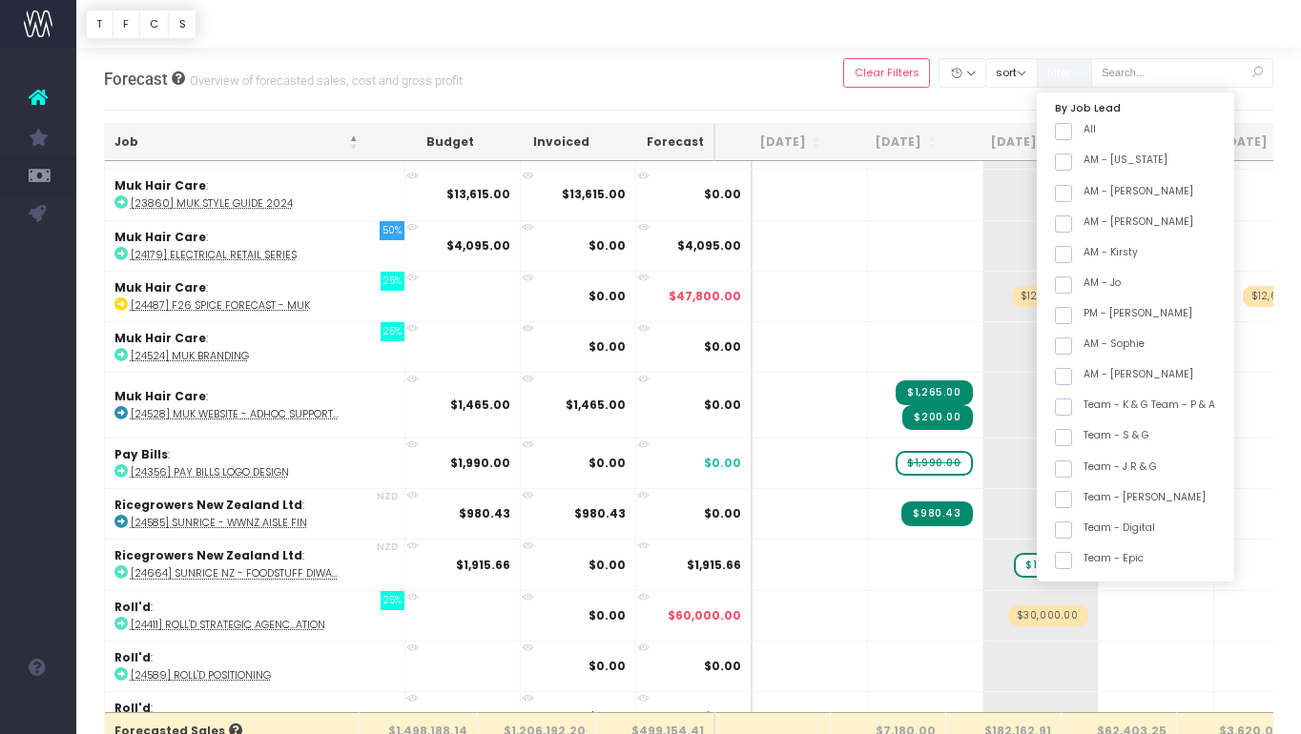
scroll to position [1446, 0]
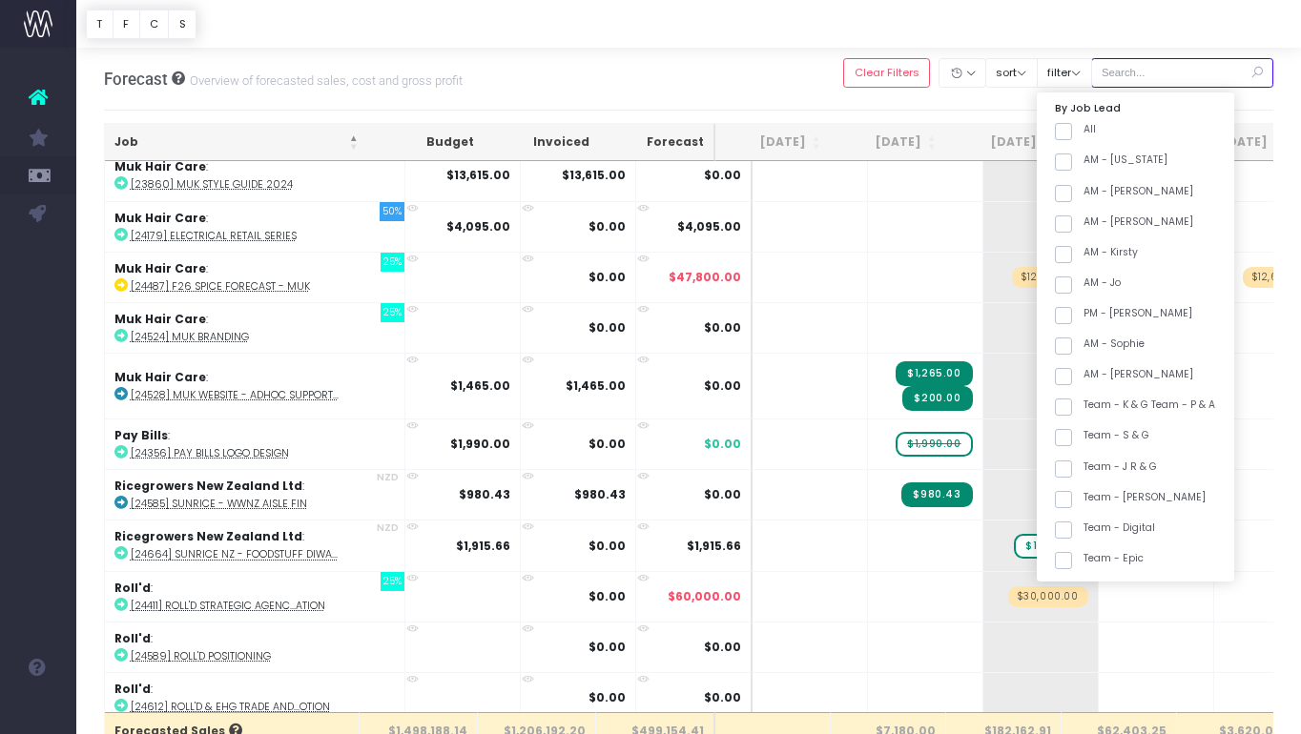
click at [1166, 76] on input "text" at bounding box center [1182, 73] width 183 height 30
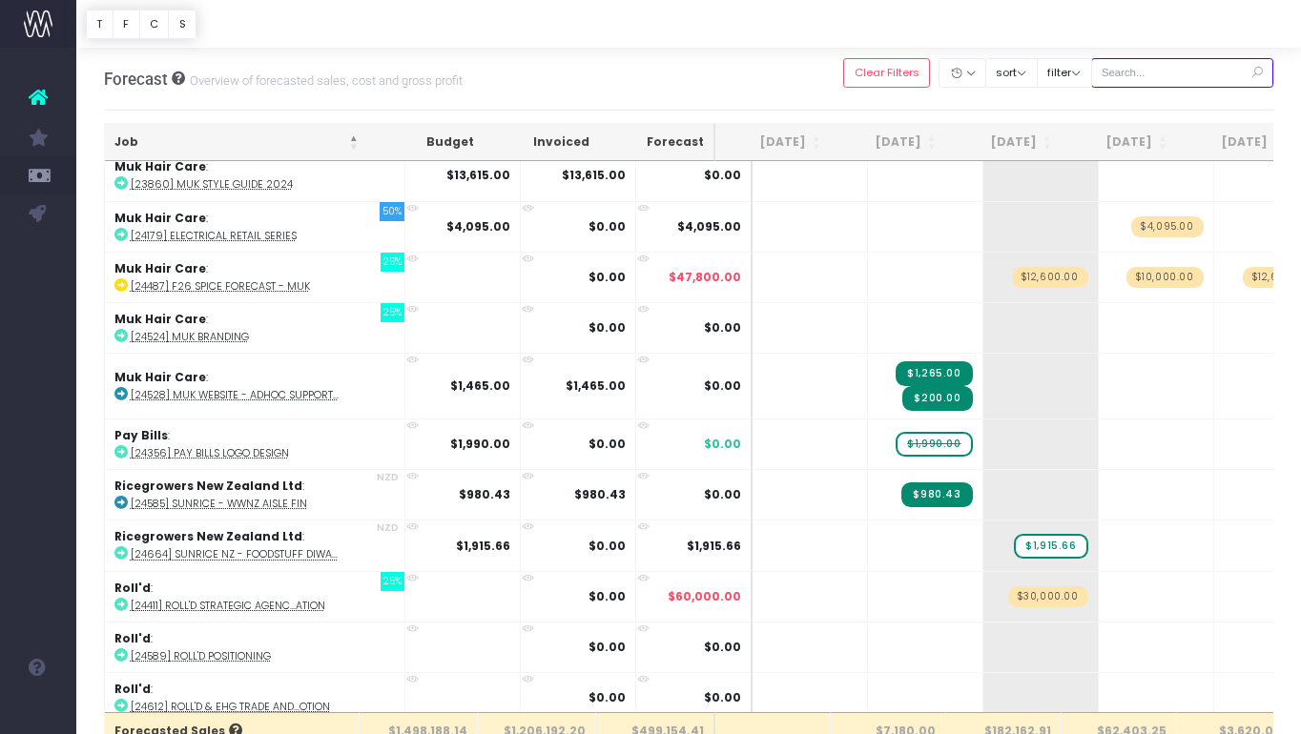
scroll to position [1, 0]
type input "nunn"
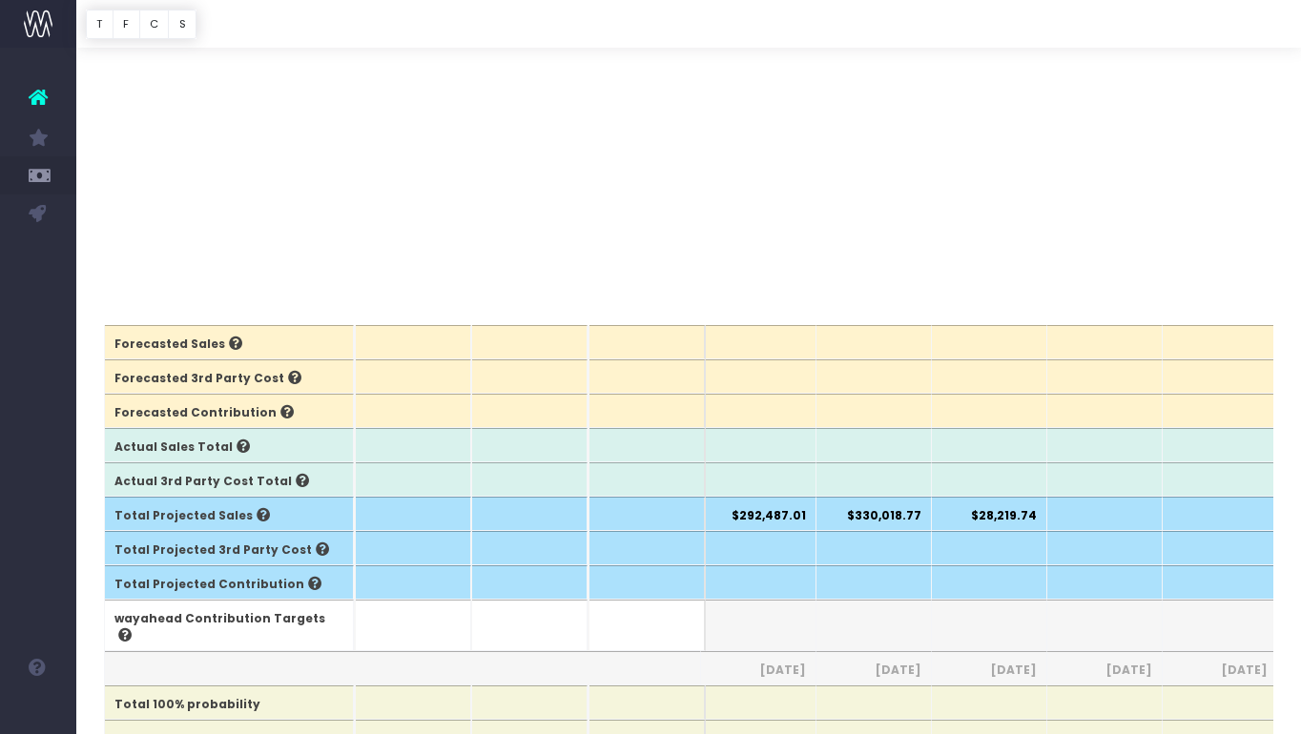
scroll to position [0, 0]
